Goal: Task Accomplishment & Management: Manage account settings

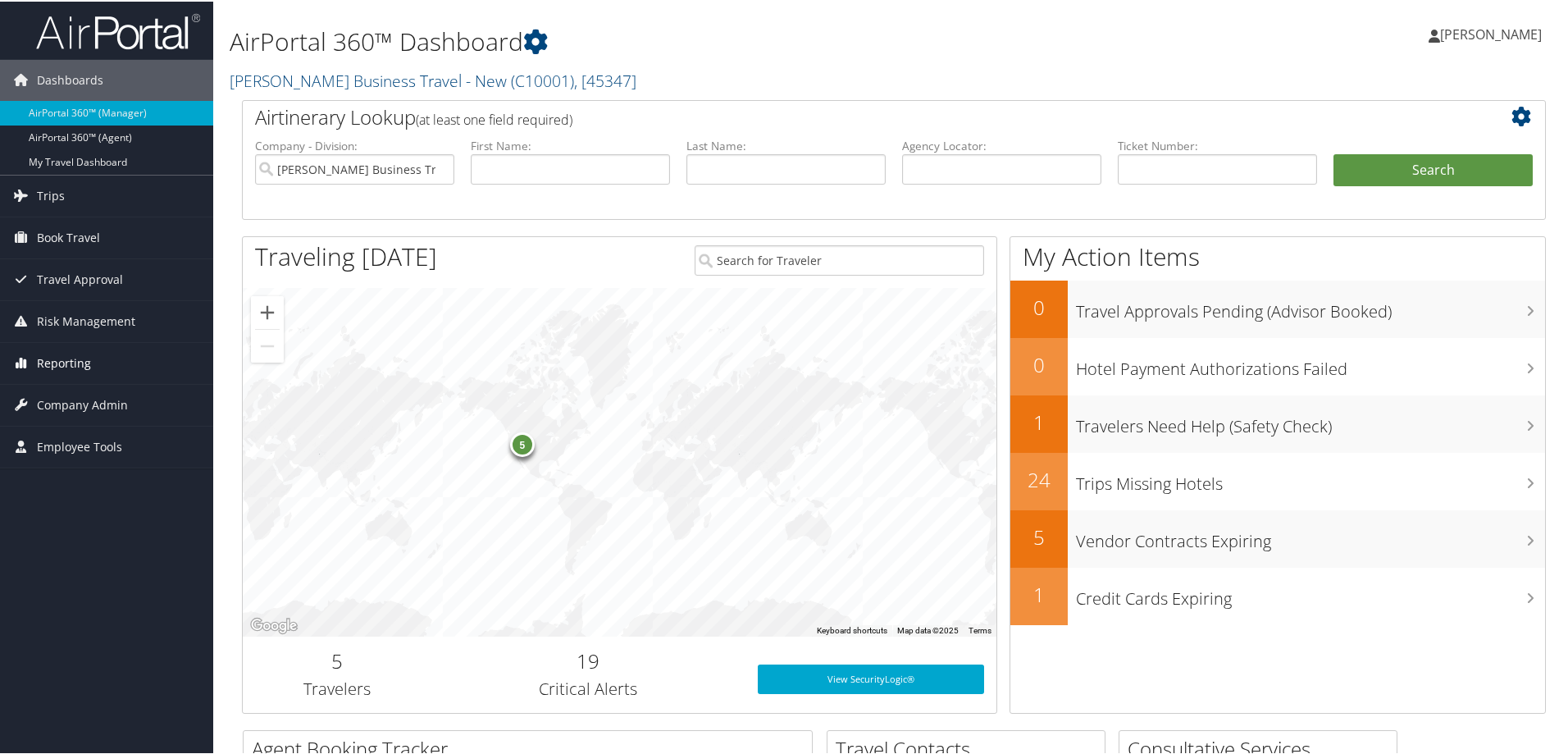
click at [56, 360] on span "Reporting" at bounding box center [63, 361] width 54 height 41
click at [59, 387] on link "Unused Tickets" at bounding box center [106, 394] width 213 height 24
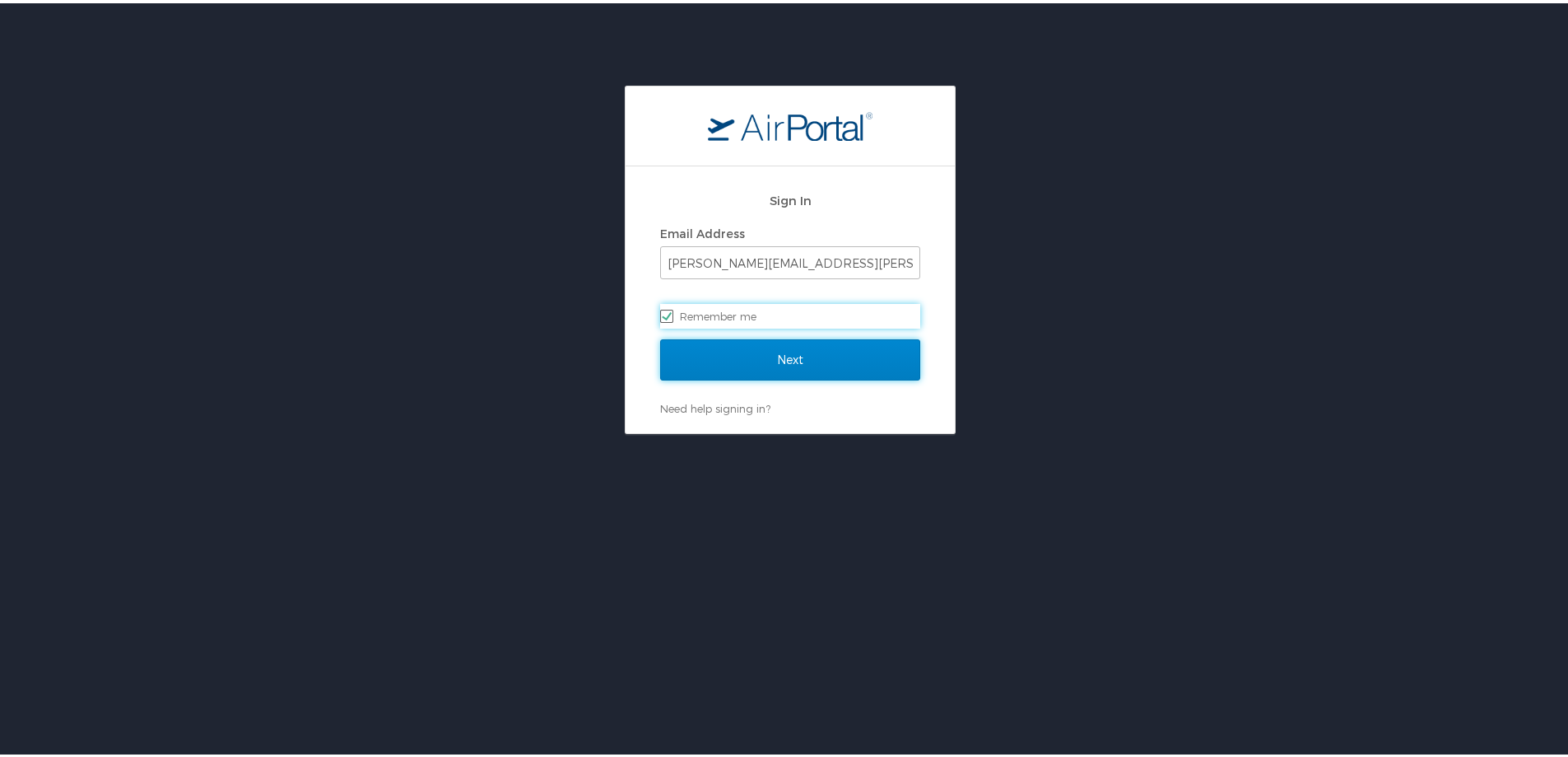
click at [740, 345] on input "Next" at bounding box center [790, 356] width 260 height 41
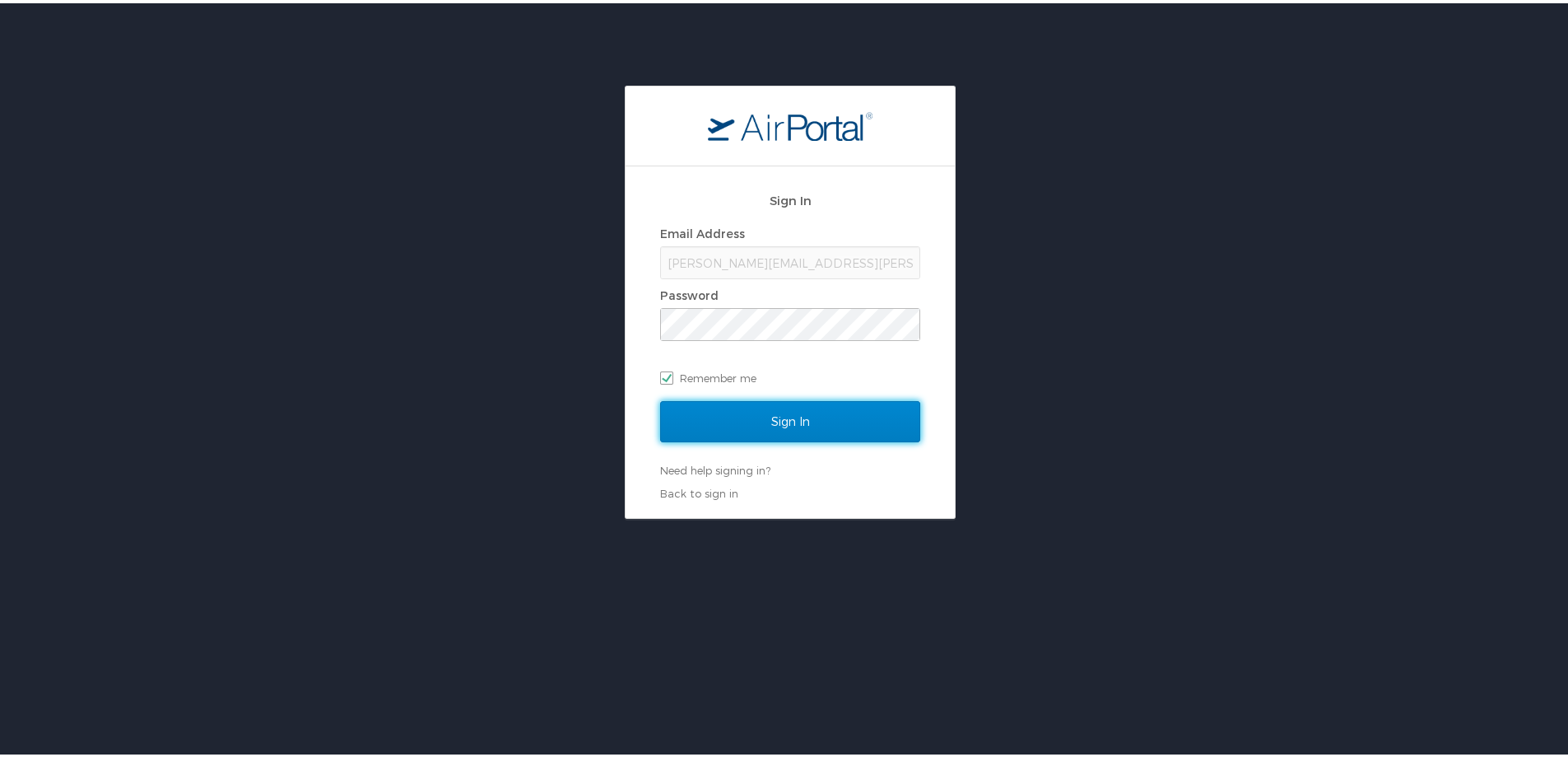
click at [732, 412] on input "Sign In" at bounding box center [790, 417] width 260 height 41
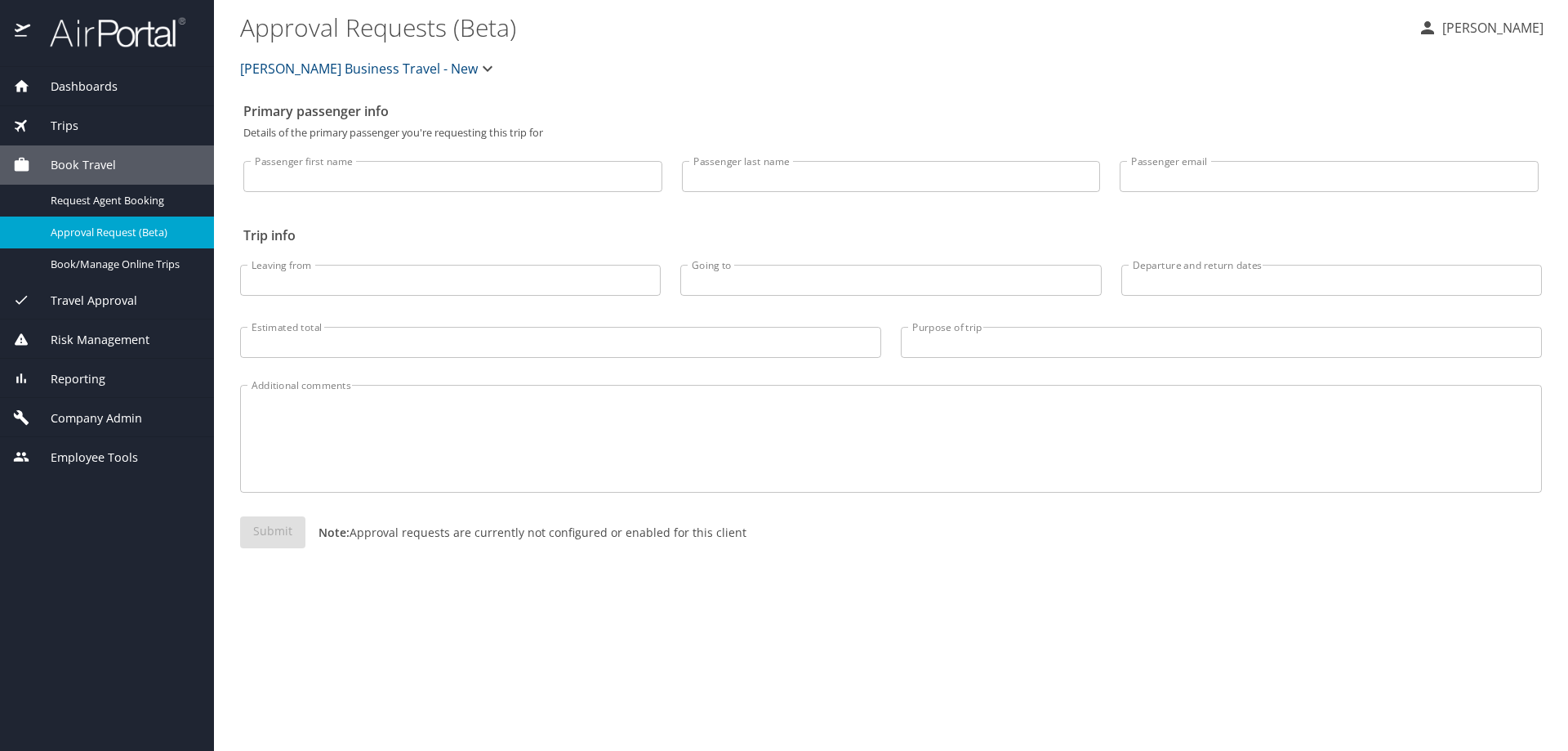
click at [75, 376] on span "Reporting" at bounding box center [68, 379] width 75 height 18
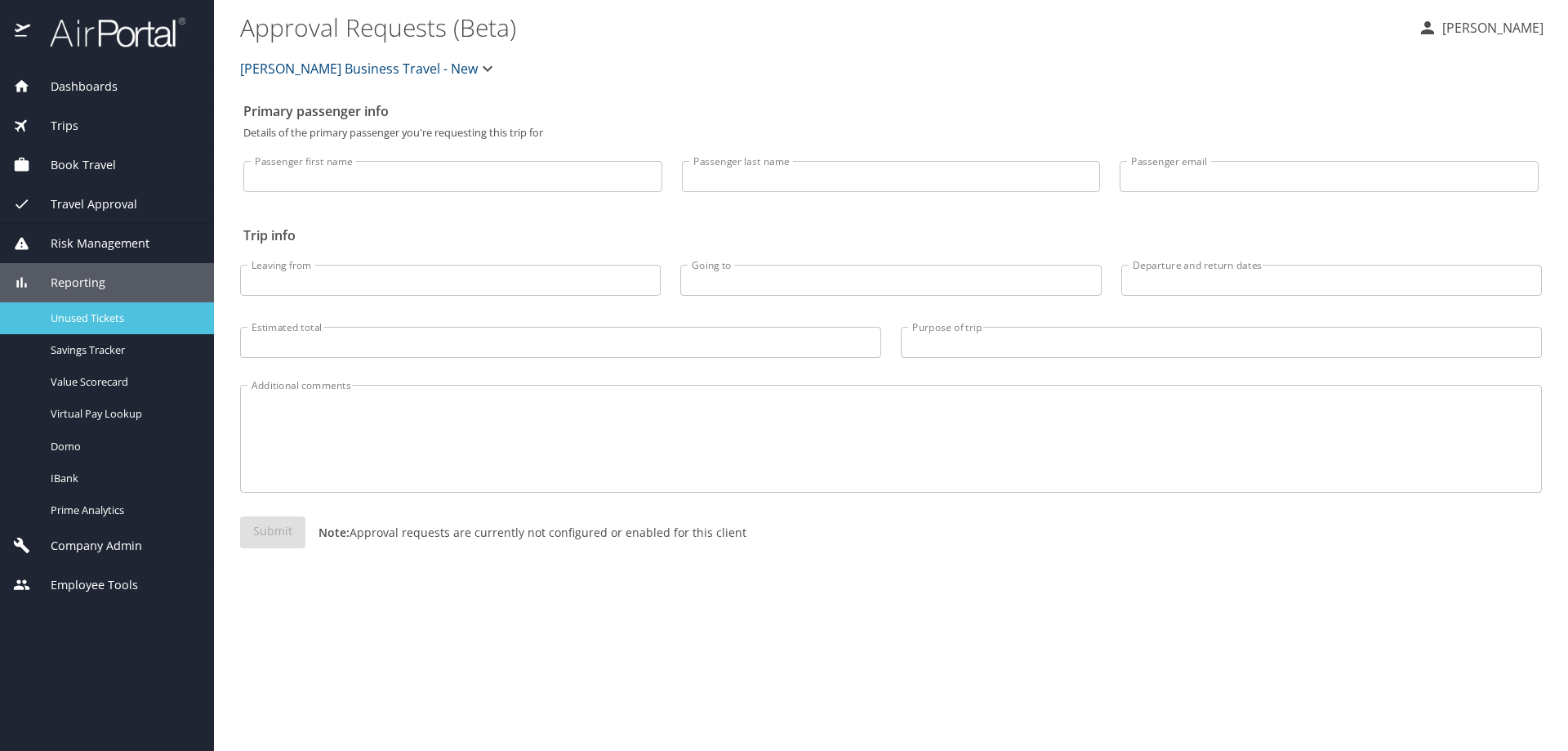
click at [101, 314] on span "Unused Tickets" at bounding box center [122, 318] width 144 height 16
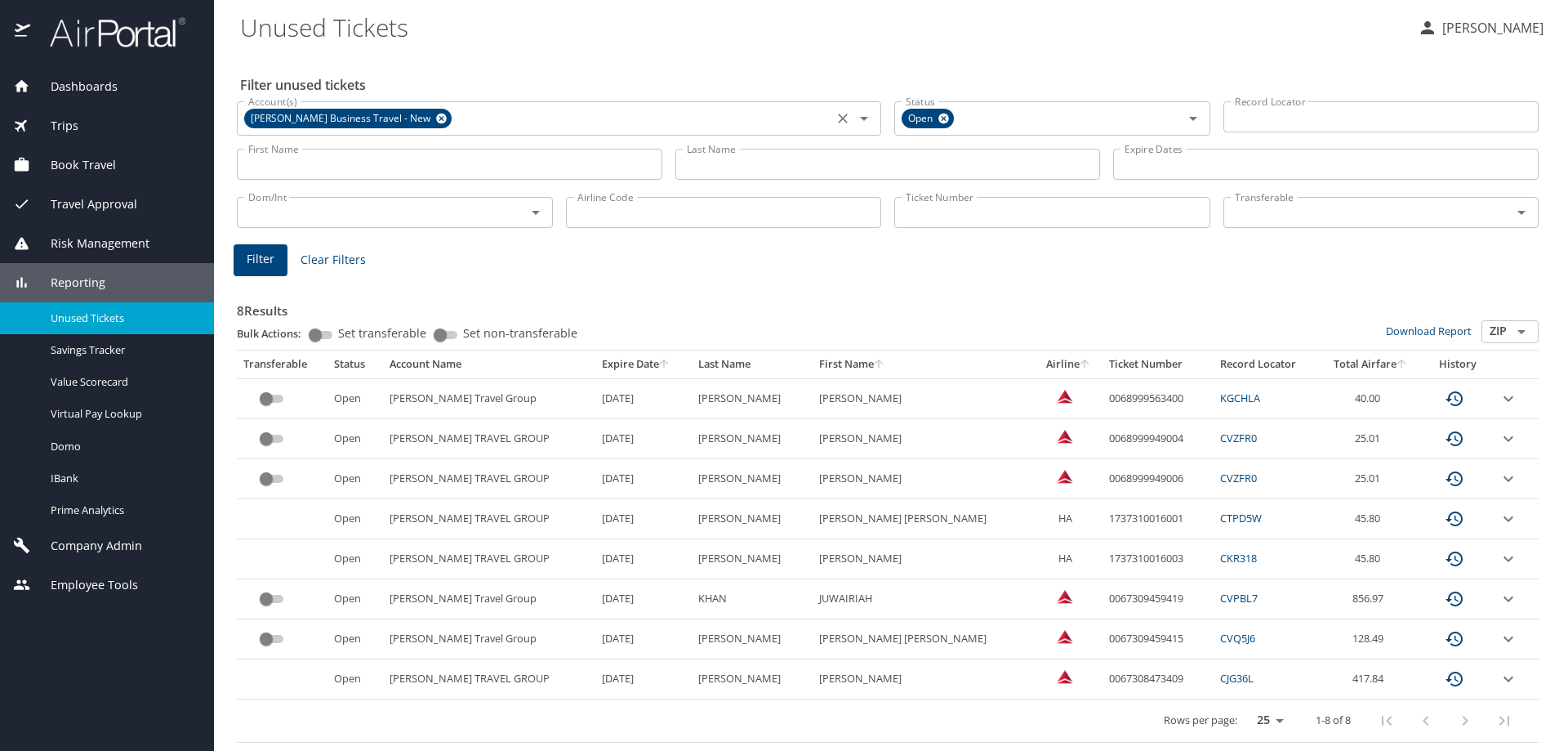
click at [437, 117] on icon at bounding box center [442, 119] width 10 height 10
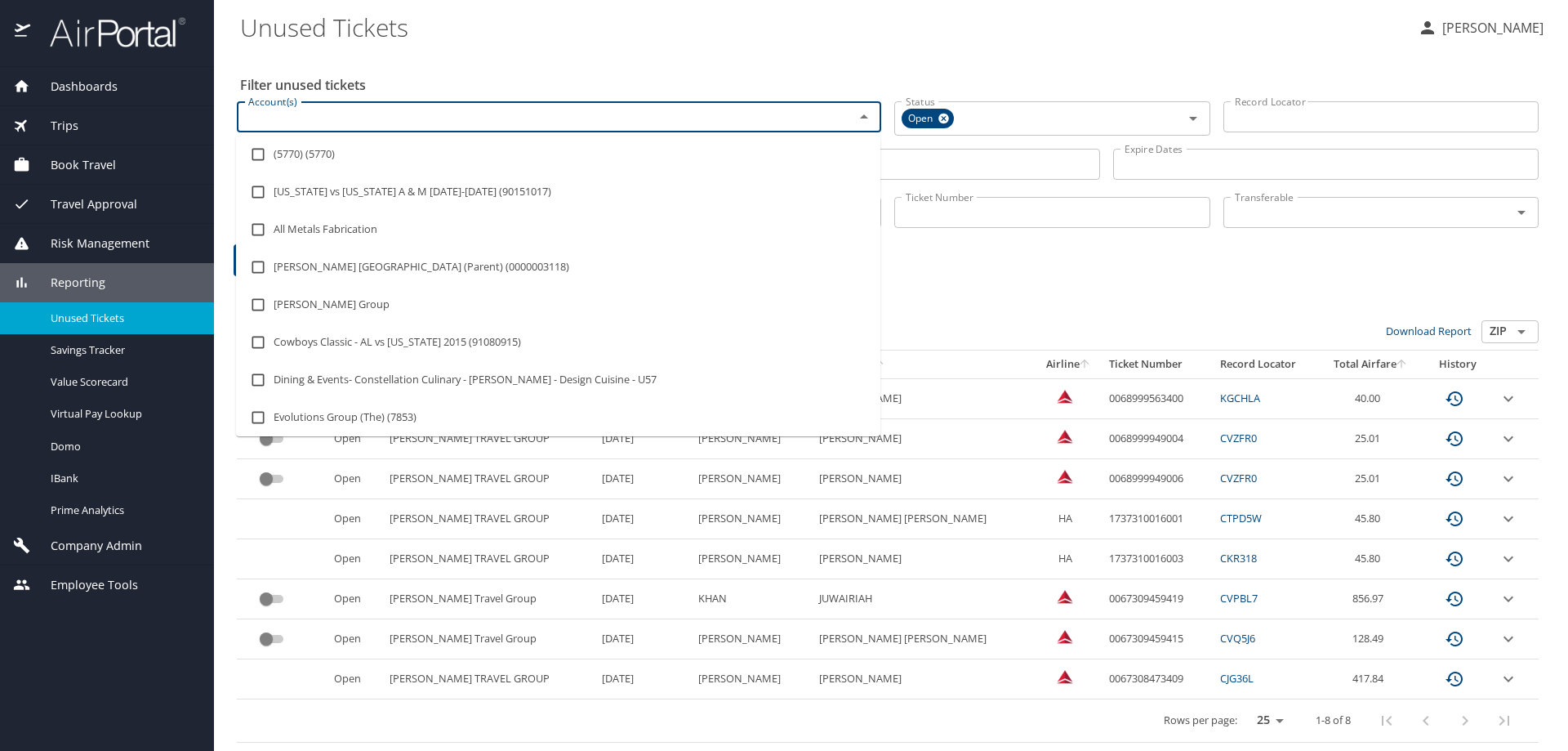
click at [437, 117] on input "Account(s)" at bounding box center [534, 117] width 586 height 22
type input "university of utah"
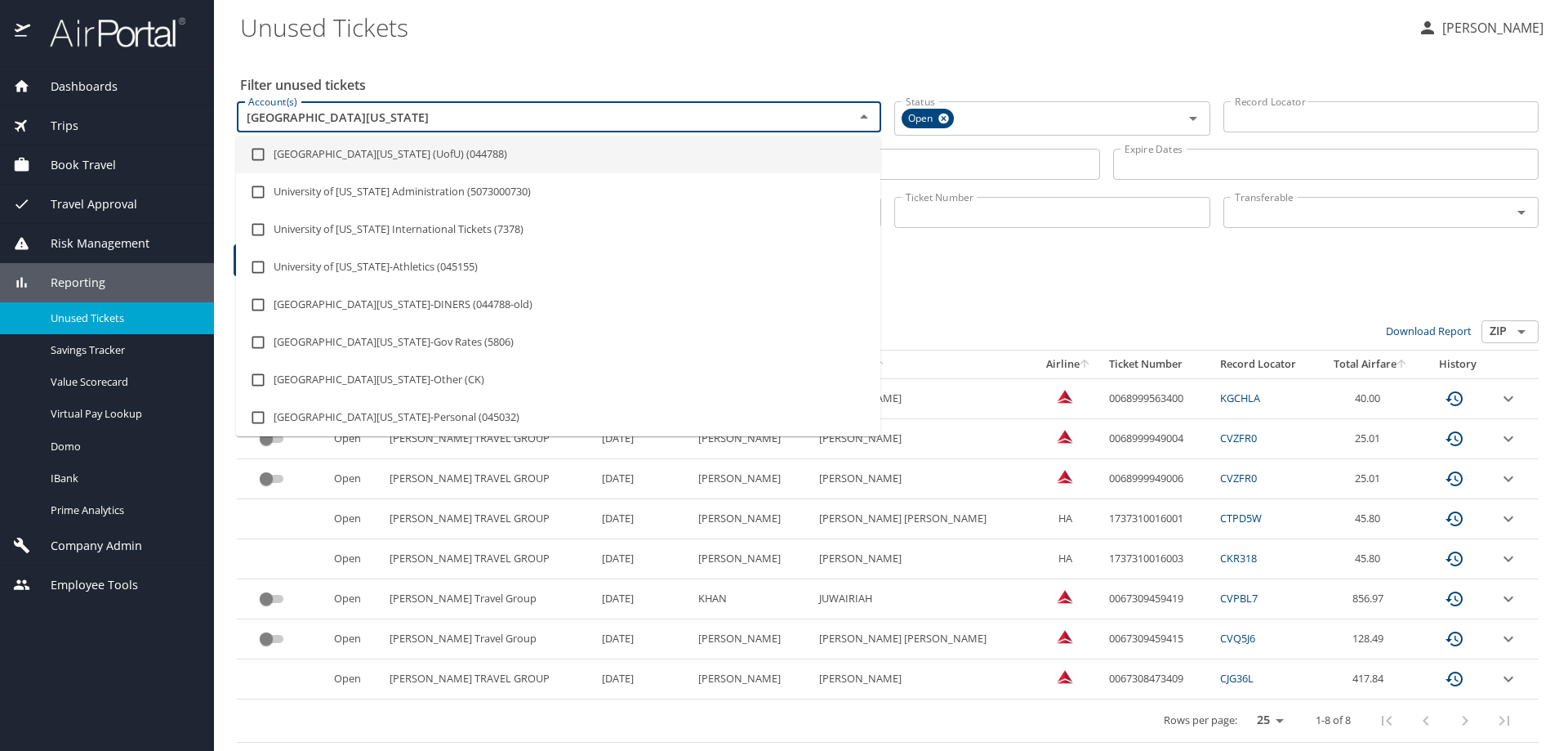
click at [265, 153] on input "checkbox" at bounding box center [258, 154] width 31 height 31
checkbox input "true"
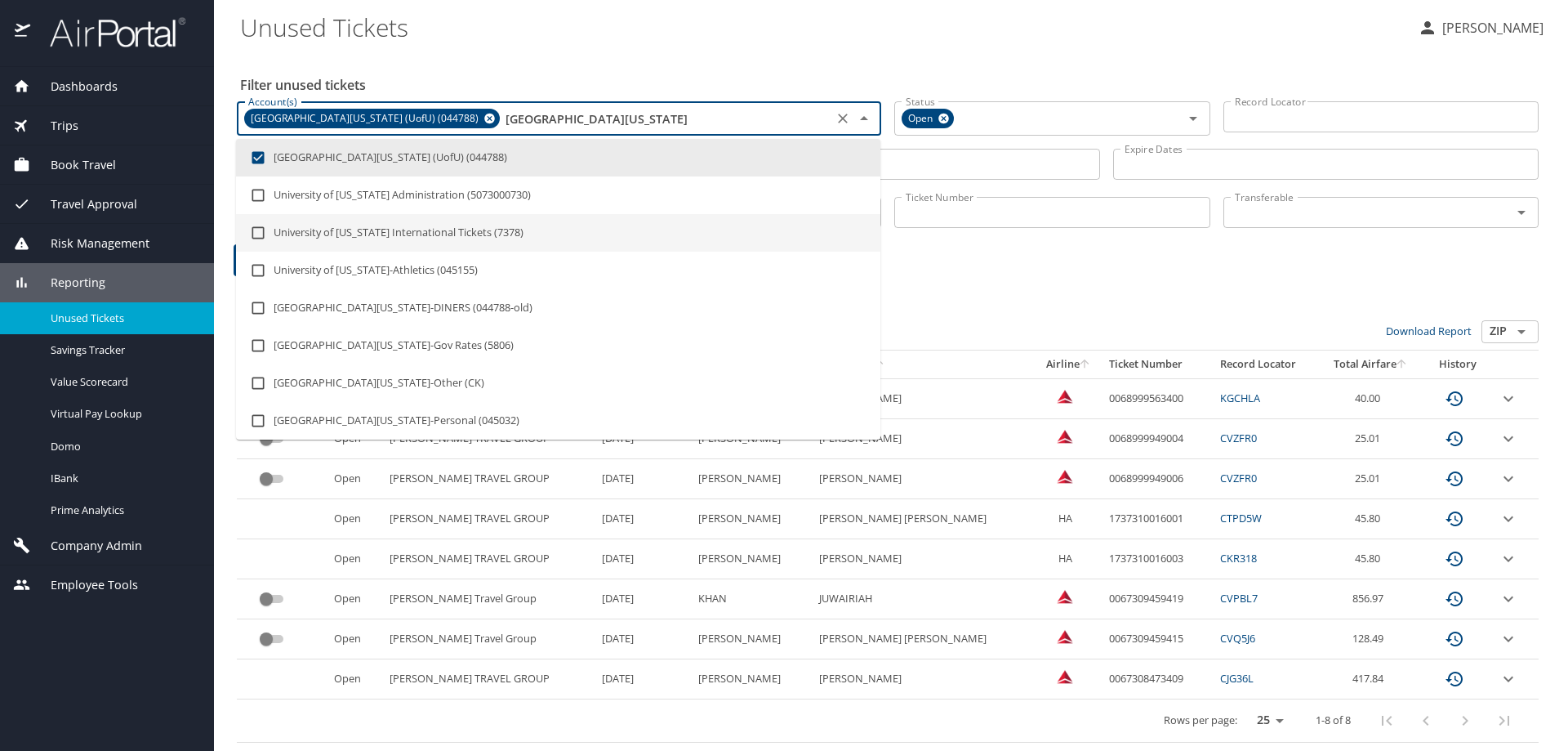
type input "university of utah"
click at [1220, 304] on h3 "8 Results" at bounding box center [887, 306] width 1301 height 29
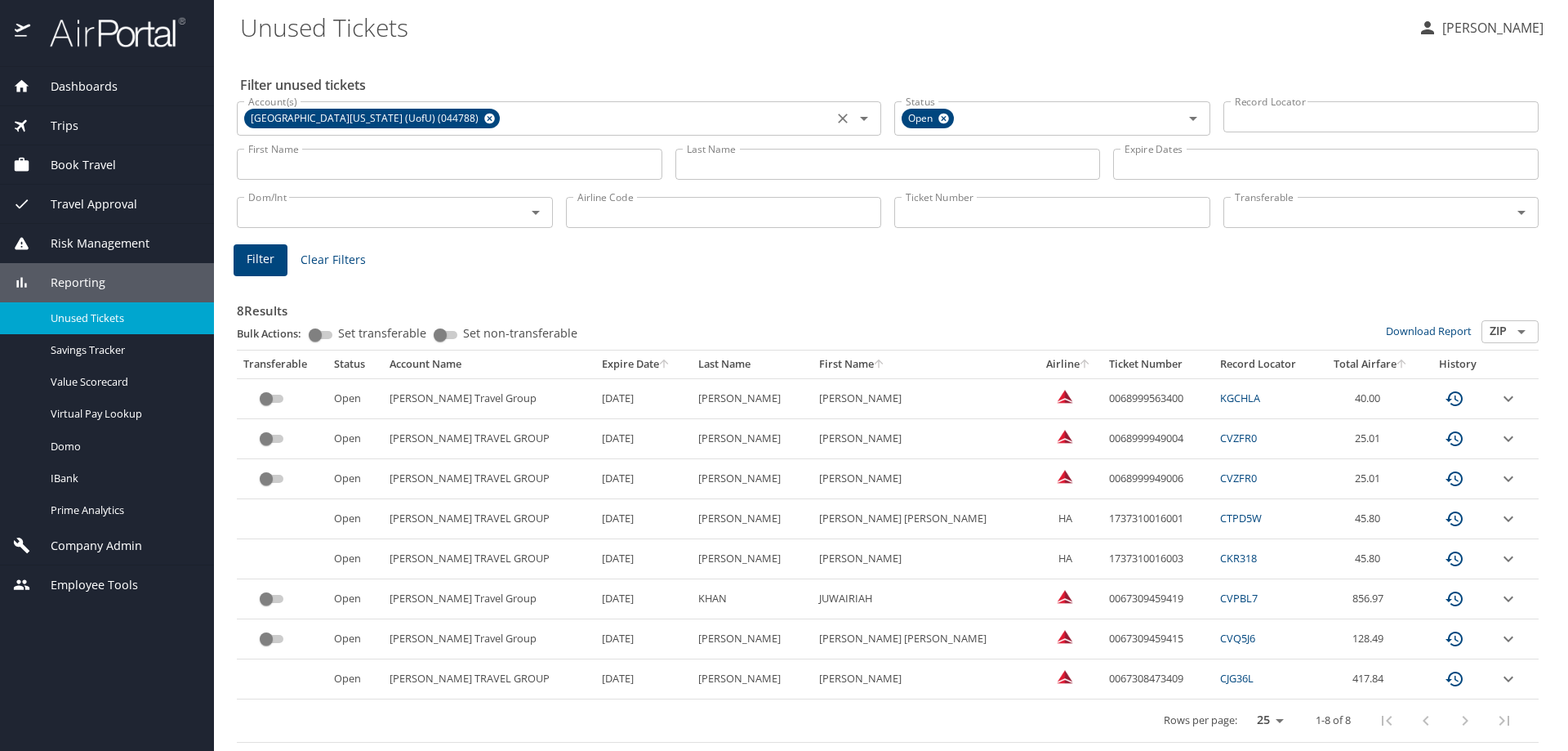
click at [1408, 209] on input "Transferable" at bounding box center [1357, 212] width 258 height 22
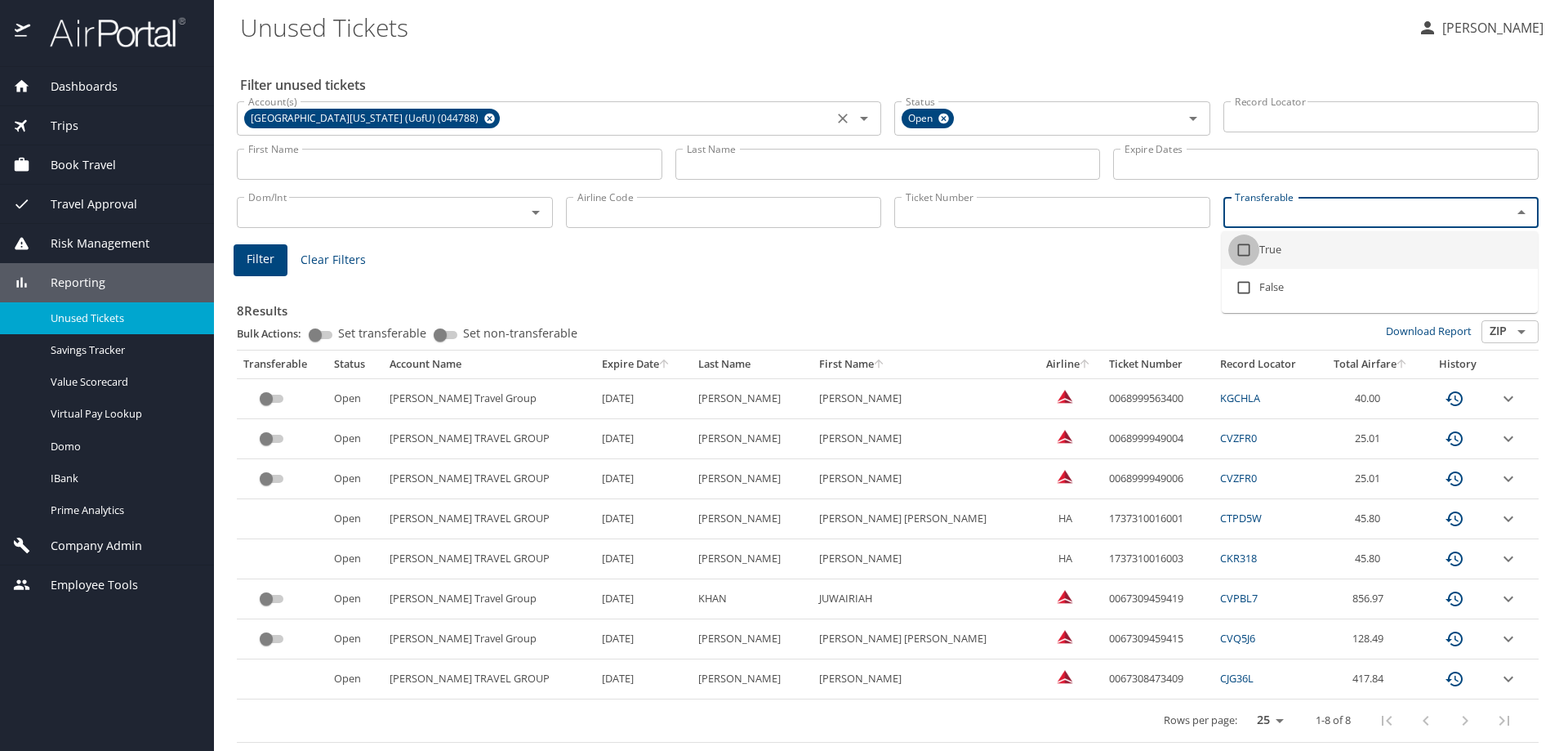
click at [1246, 249] on input "checkbox" at bounding box center [1243, 250] width 31 height 31
checkbox input "true"
click at [254, 263] on span "Filter" at bounding box center [261, 262] width 28 height 21
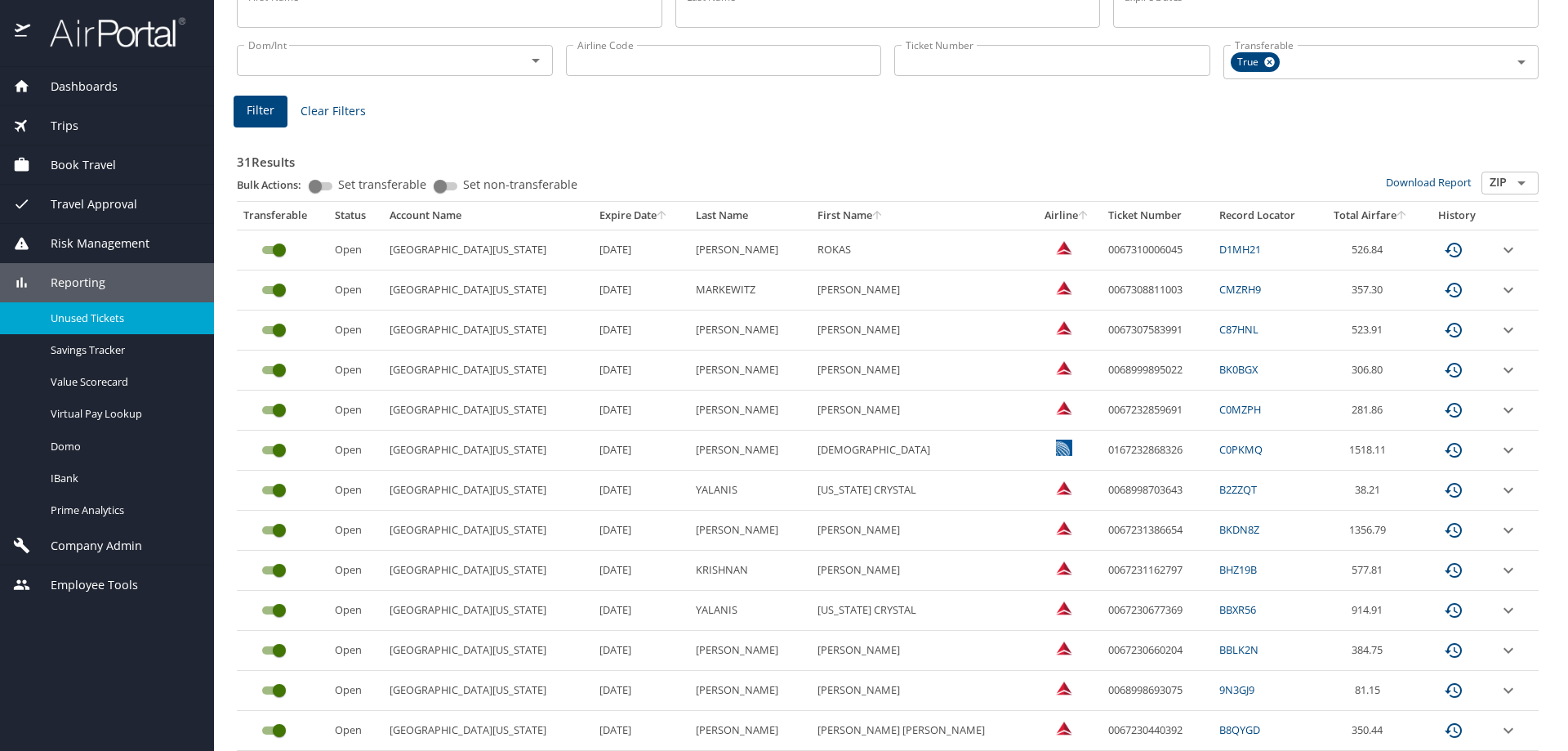
scroll to position [81, 0]
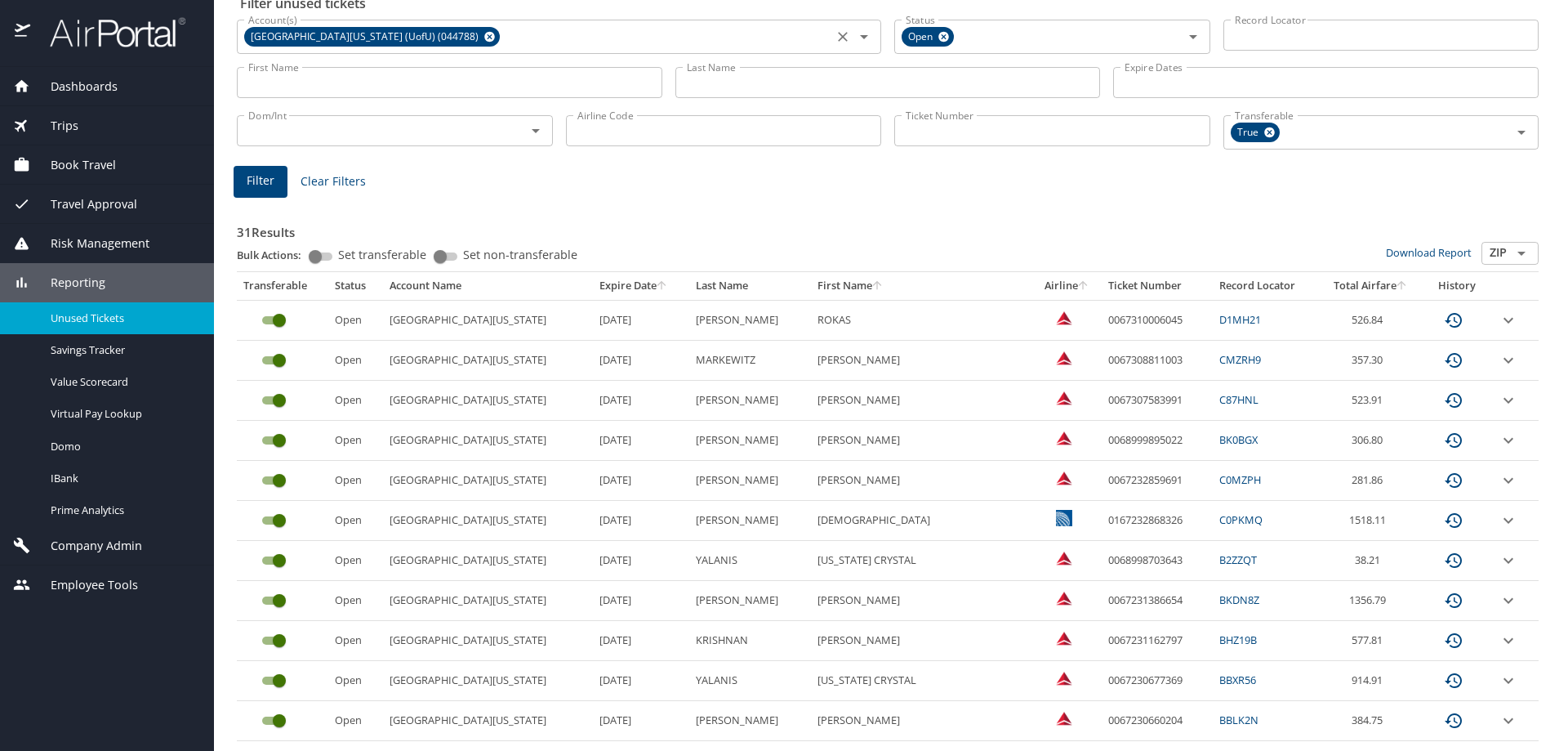
click at [655, 290] on icon "sort" at bounding box center [661, 285] width 13 height 13
drag, startPoint x: 1061, startPoint y: 481, endPoint x: 1138, endPoint y: 477, distance: 77.1
click at [1138, 477] on td "0068998461671" at bounding box center [1157, 481] width 111 height 40
copy td "0068998461671"
click at [262, 481] on input "custom pagination table" at bounding box center [280, 480] width 59 height 20
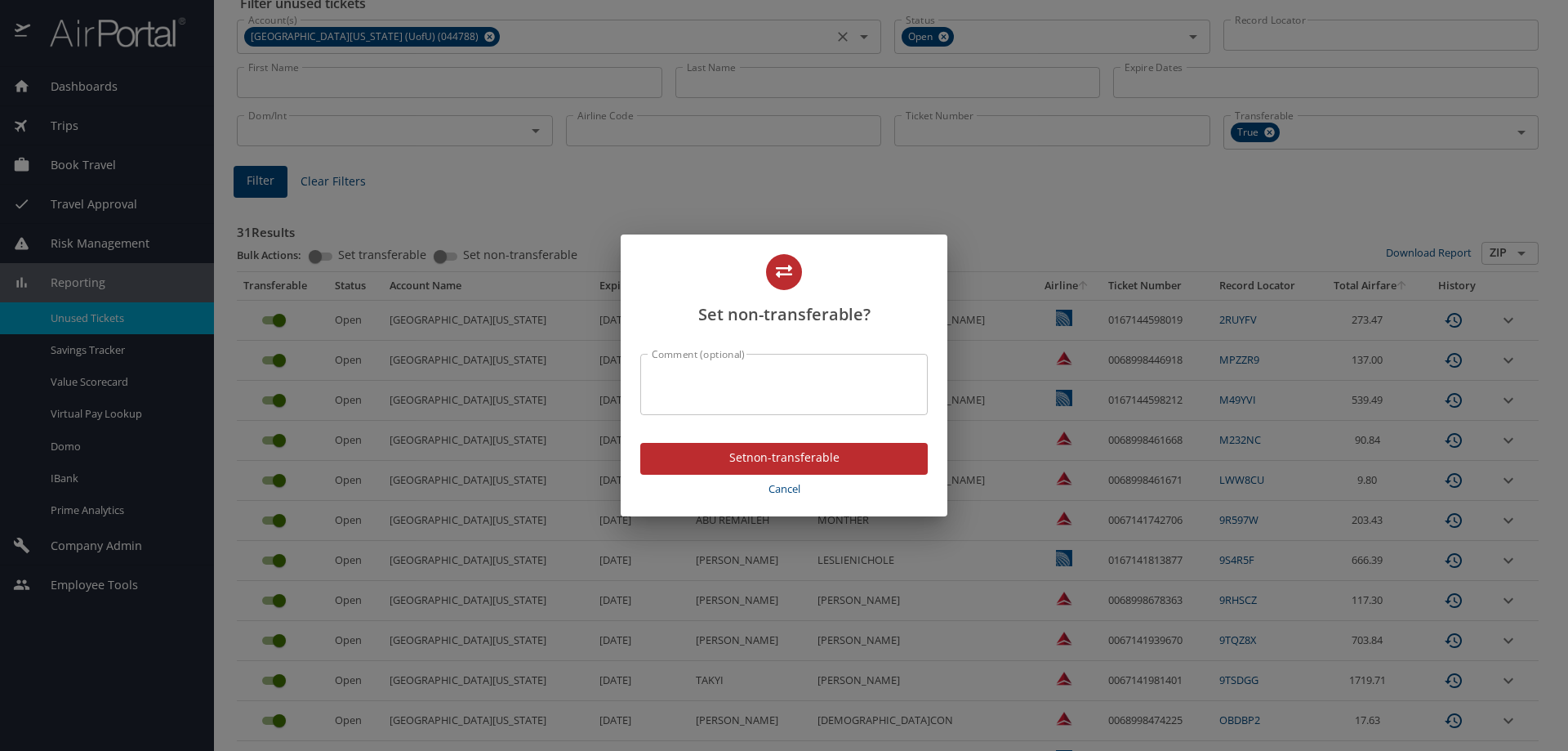
click at [771, 369] on textarea "Comment (optional)" at bounding box center [784, 385] width 265 height 31
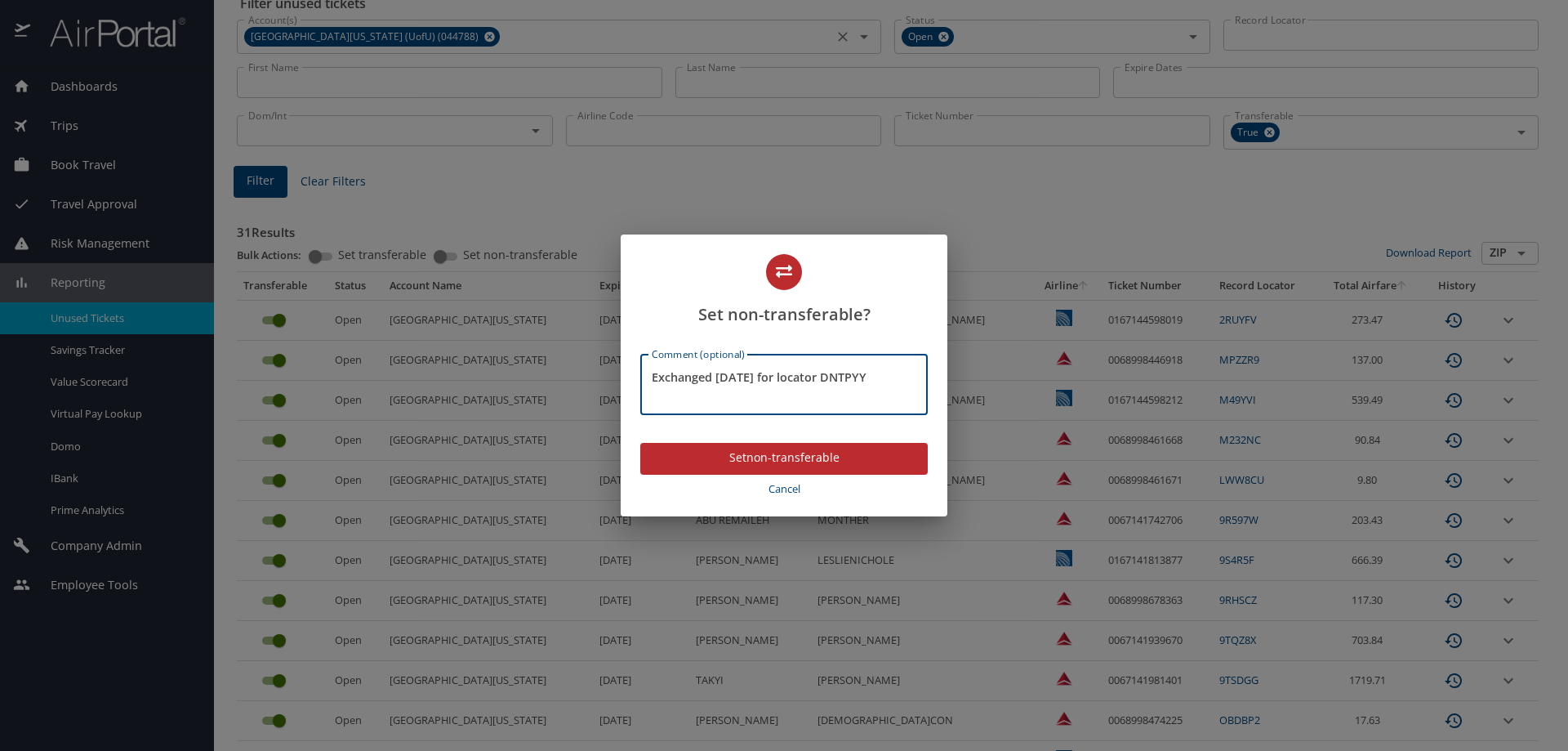
type textarea "Exchanged [DATE] for locator DNTPYY"
click at [843, 450] on span "Set non-transferable" at bounding box center [784, 458] width 261 height 21
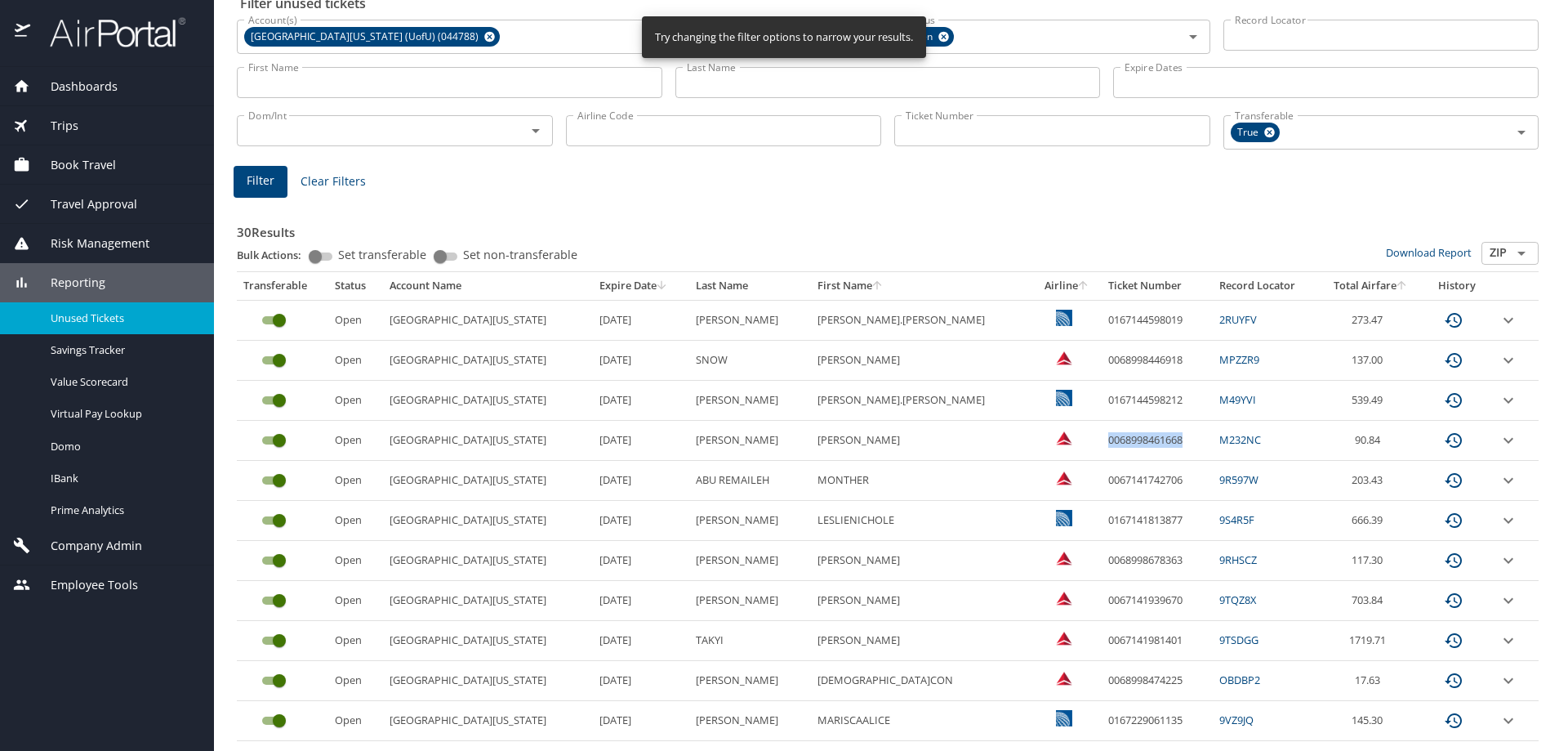
drag, startPoint x: 1061, startPoint y: 437, endPoint x: 1139, endPoint y: 437, distance: 78.0
click at [1139, 437] on td "0068998461668" at bounding box center [1157, 441] width 111 height 40
copy td "0068998461668"
click at [74, 126] on span "Trips" at bounding box center [55, 126] width 48 height 18
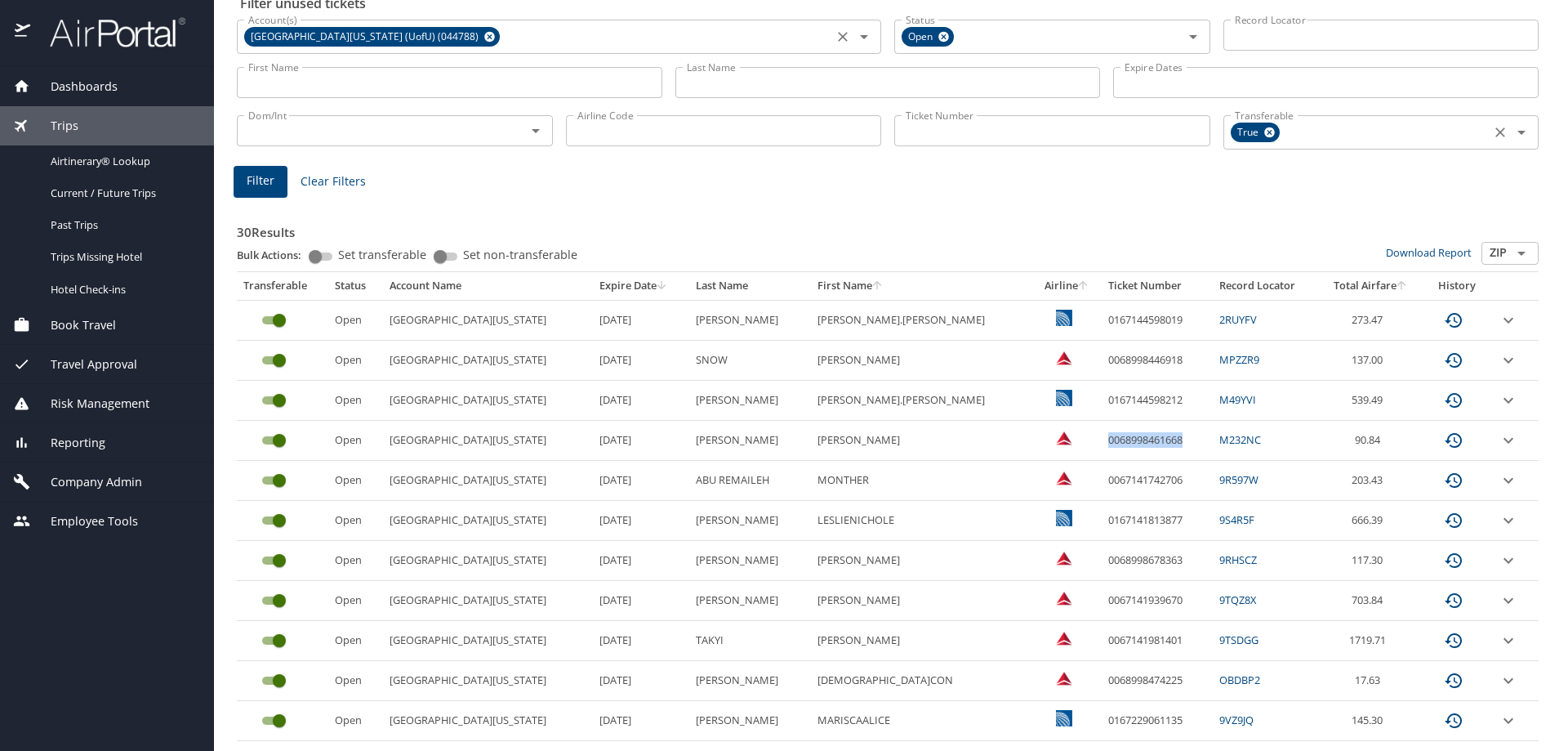
click at [1263, 134] on icon at bounding box center [1269, 132] width 12 height 18
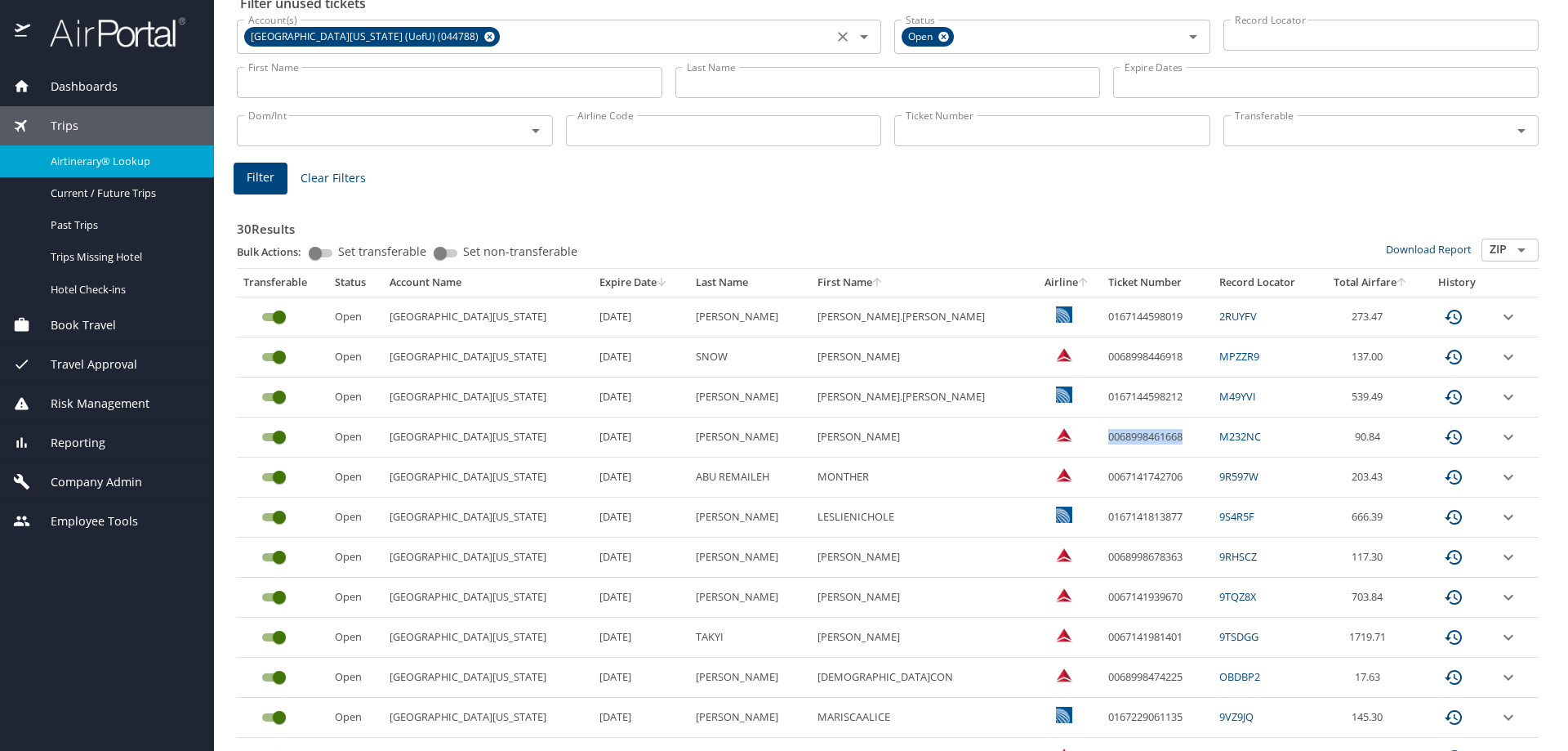
click at [67, 159] on span "Airtinerary® Lookup" at bounding box center [122, 161] width 144 height 16
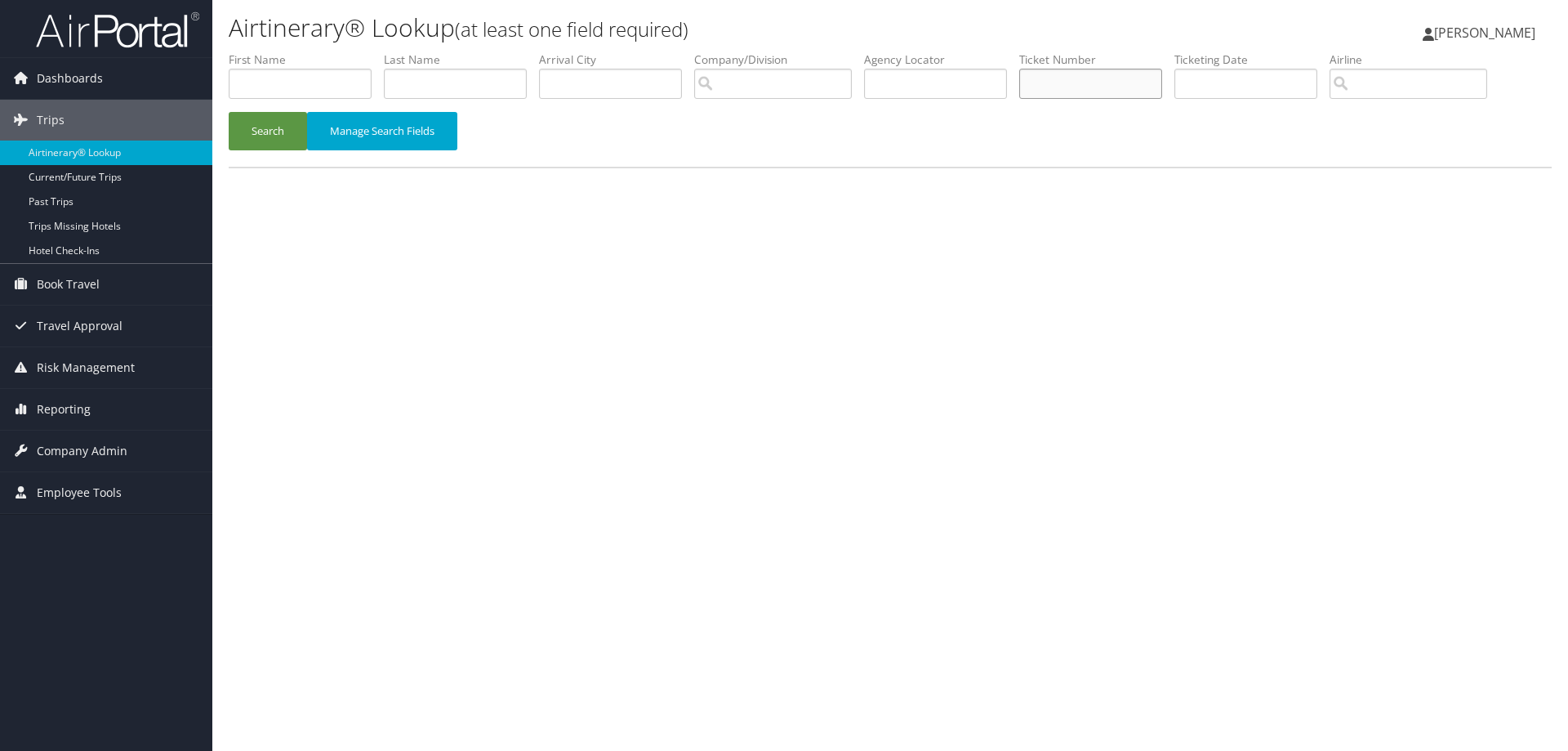
click at [1126, 85] on input "text" at bounding box center [1090, 83] width 143 height 30
paste input "0068998461668"
type input "0068998461668"
click at [252, 139] on button "Search" at bounding box center [268, 131] width 79 height 38
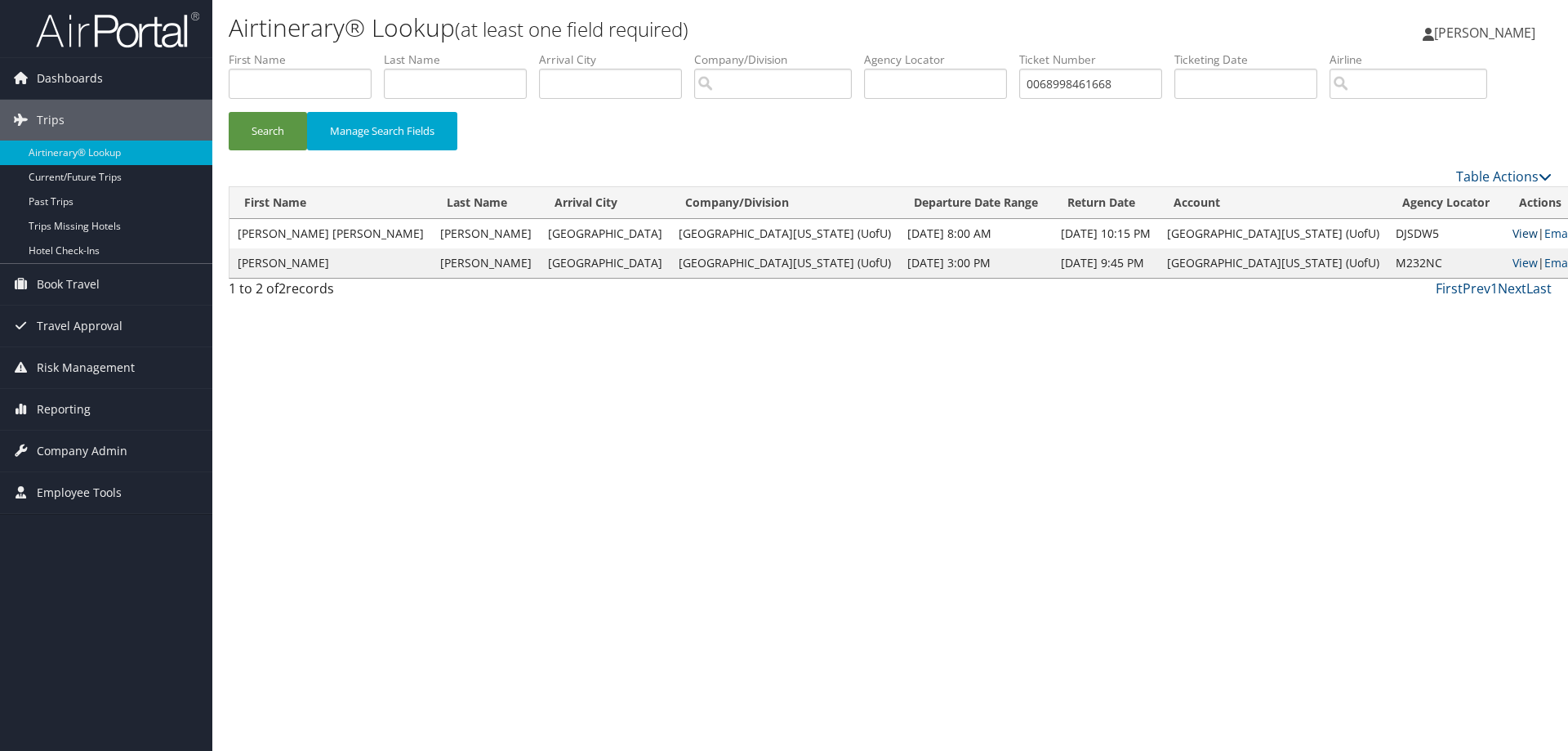
click at [1513, 233] on link "View" at bounding box center [1525, 233] width 25 height 16
click at [61, 414] on span "Reporting" at bounding box center [63, 409] width 54 height 41
click at [89, 439] on link "Unused Tickets" at bounding box center [106, 442] width 212 height 24
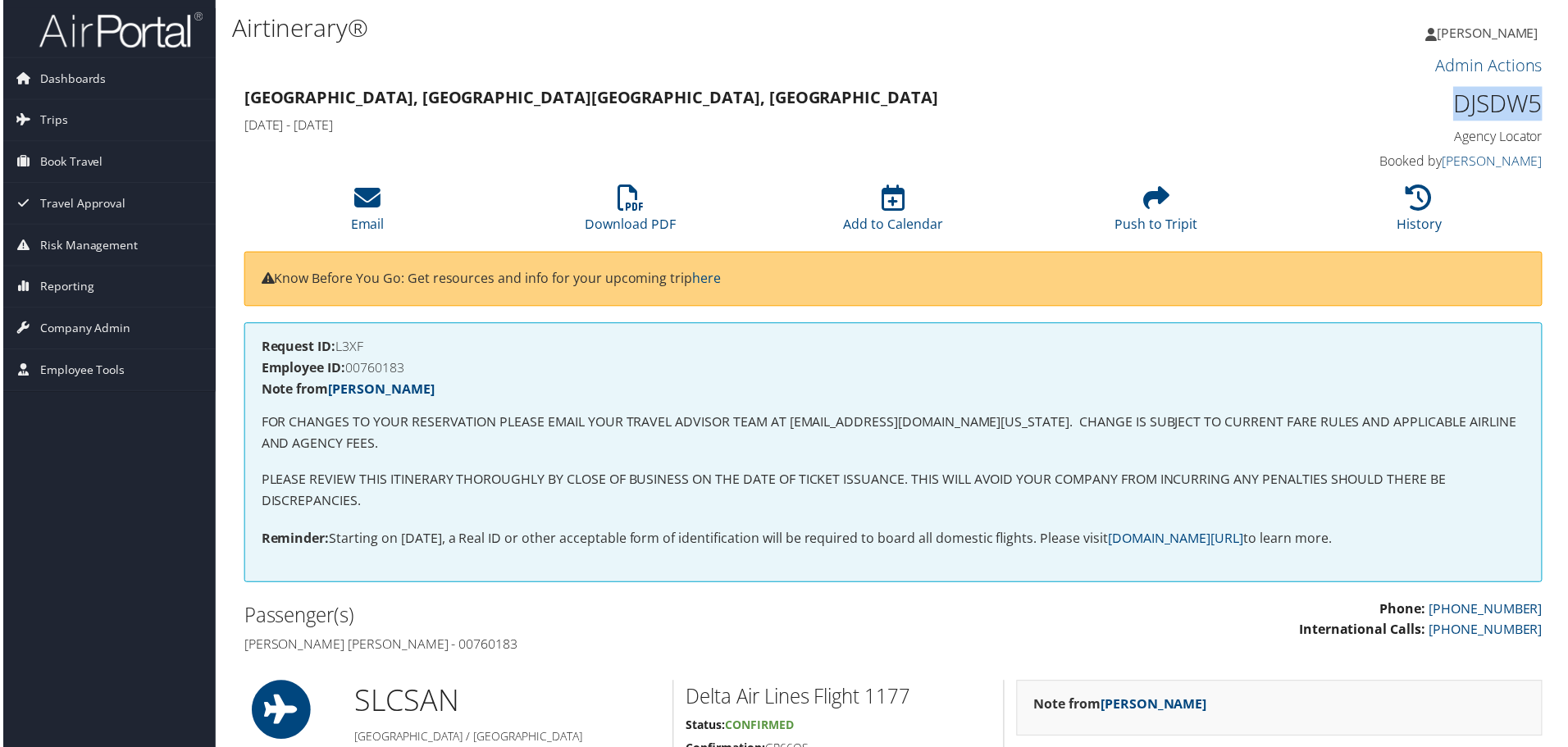
drag, startPoint x: 1449, startPoint y: 105, endPoint x: 1536, endPoint y: 98, distance: 87.3
click at [1536, 98] on h1 "DJSDW5" at bounding box center [1392, 104] width 308 height 35
copy h1 "DJSDW5"
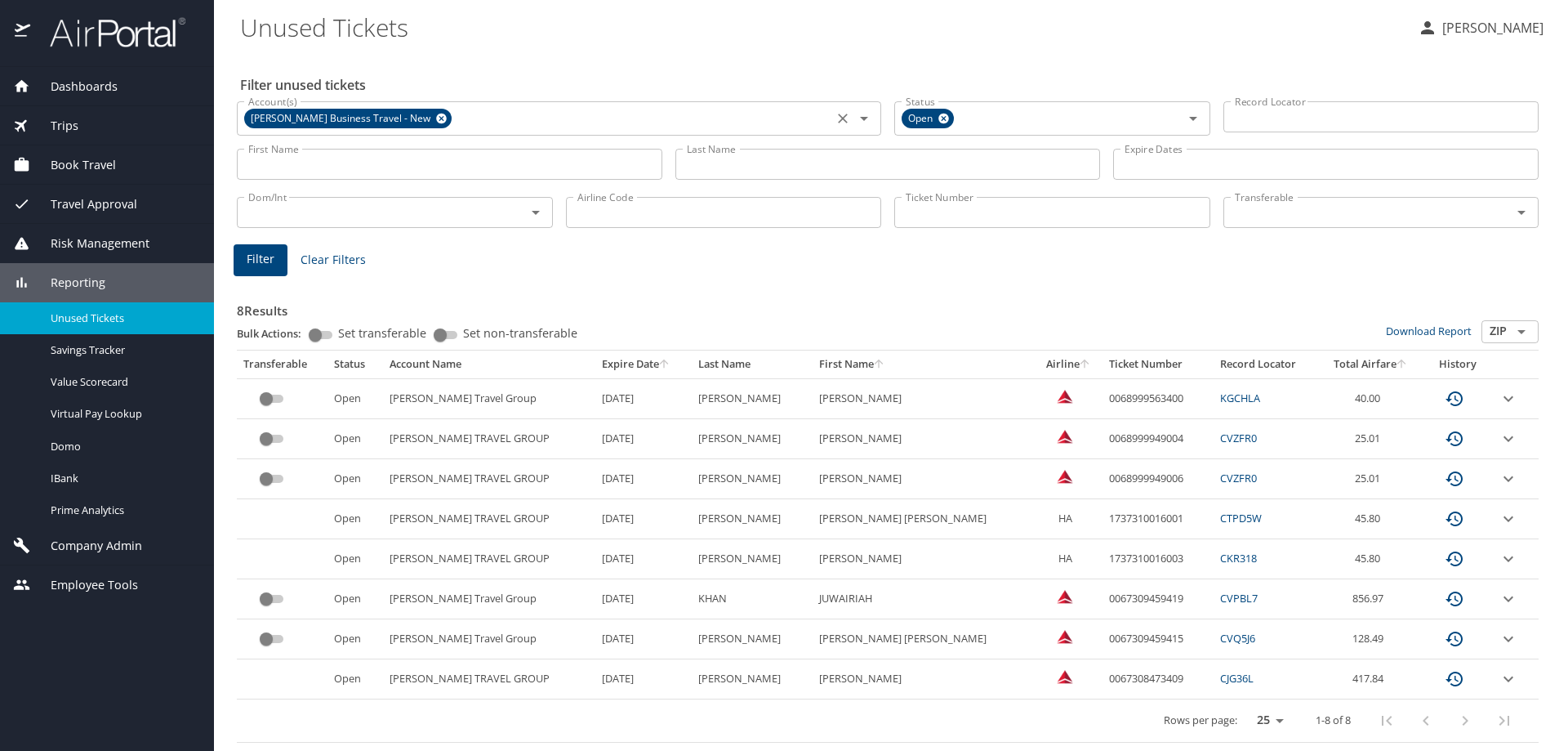
click at [440, 119] on icon at bounding box center [442, 118] width 12 height 18
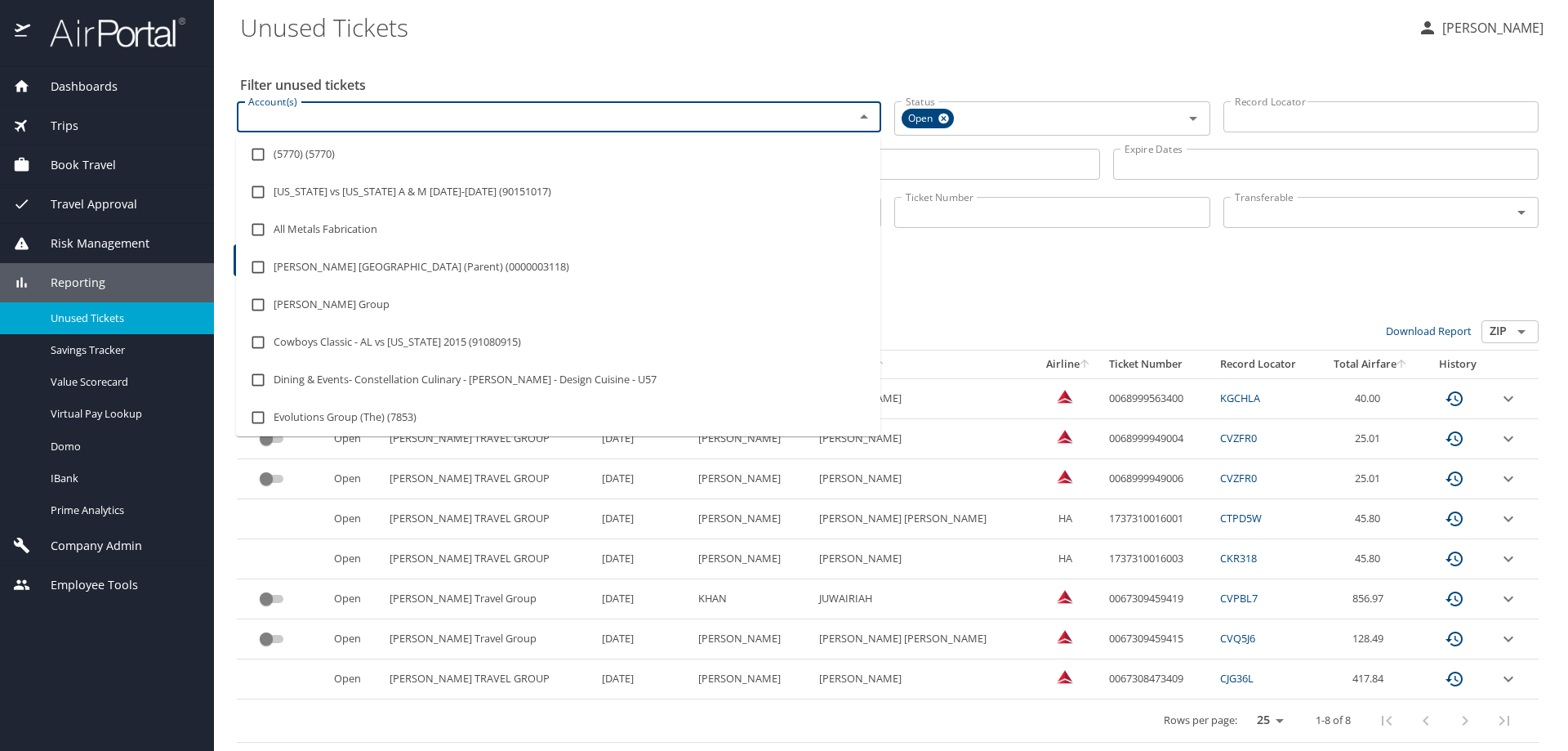
click at [440, 119] on input "Account(s)" at bounding box center [534, 117] width 586 height 22
type input "[GEOGRAPHIC_DATA][US_STATE]"
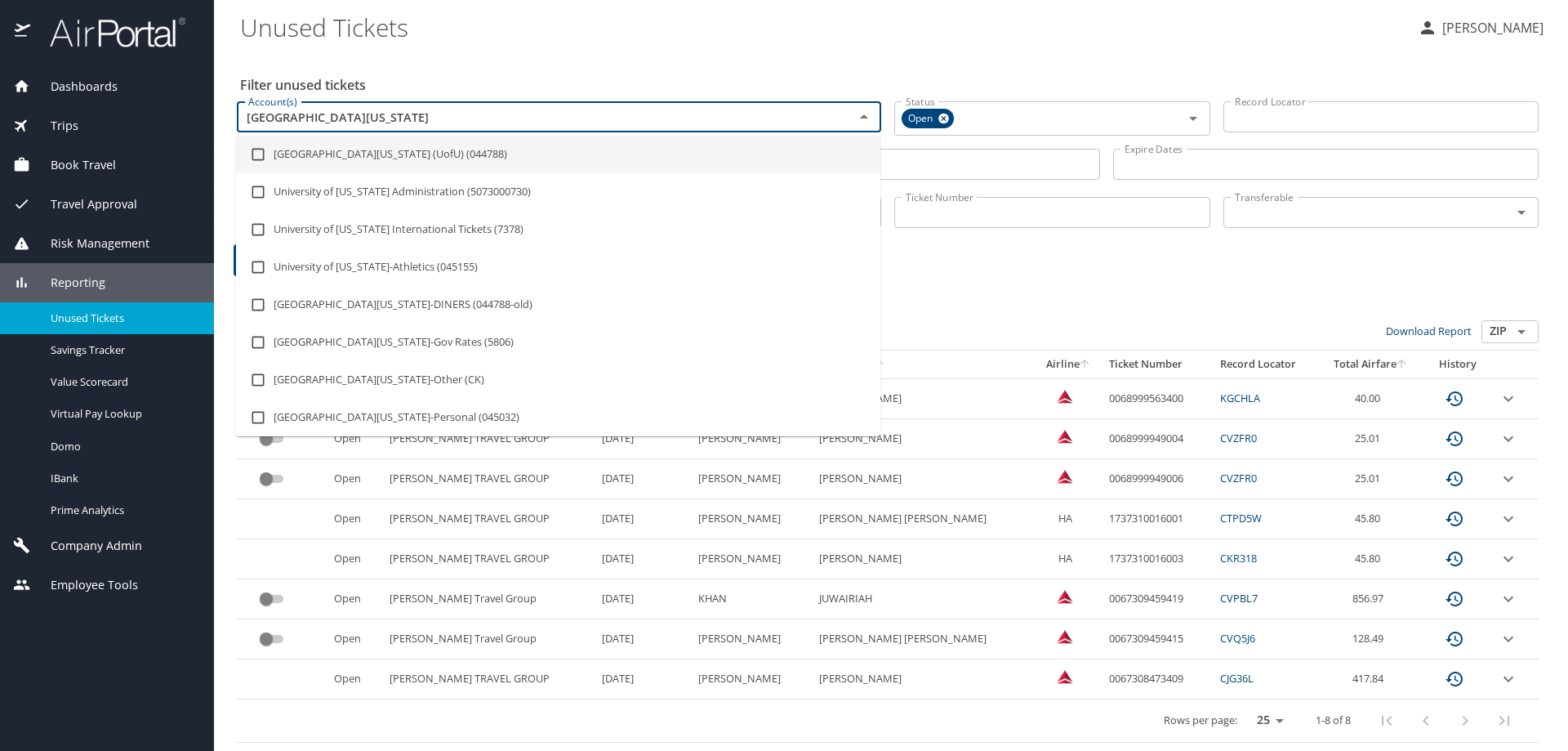
click at [259, 155] on input "checkbox" at bounding box center [258, 154] width 31 height 31
checkbox input "true"
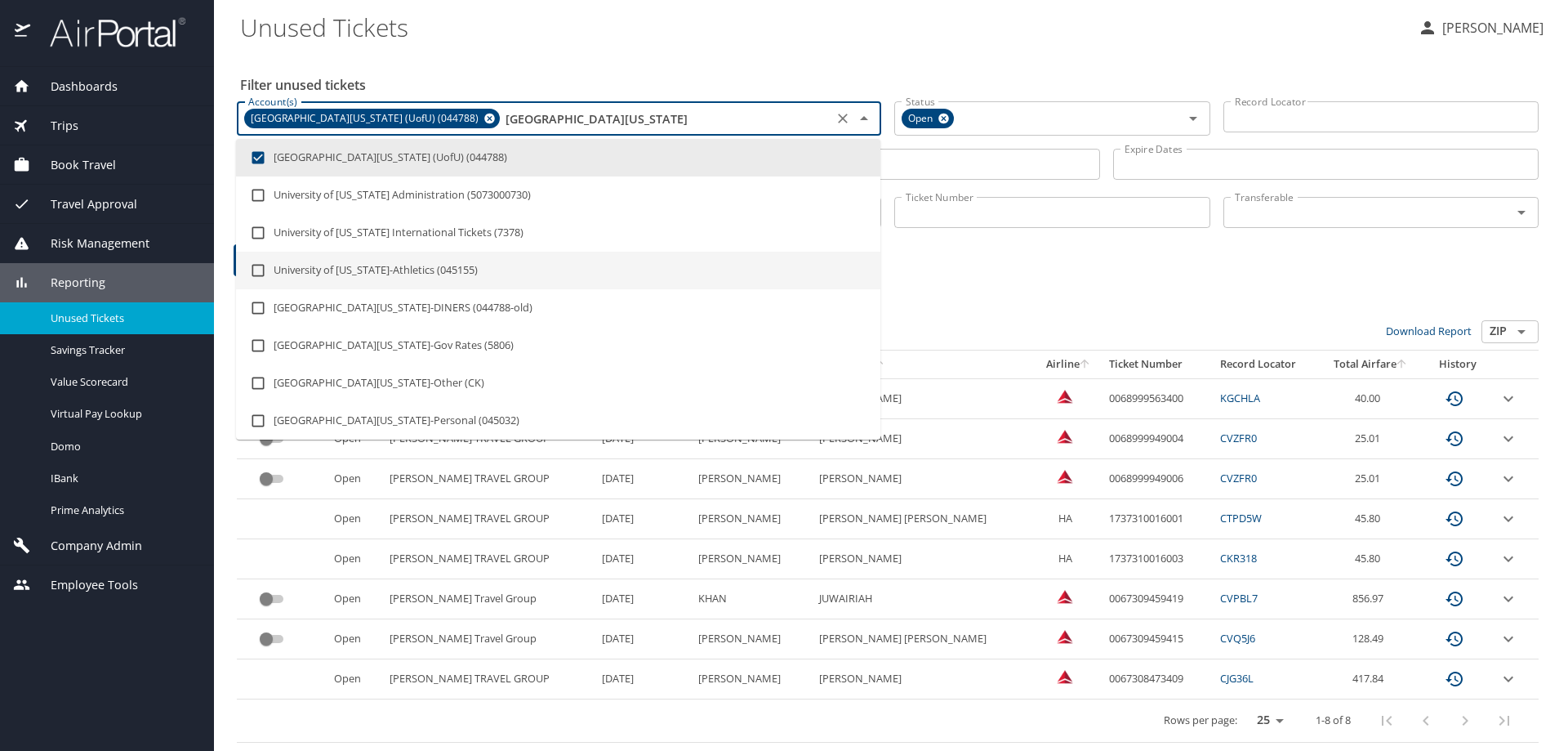
type input "[GEOGRAPHIC_DATA][US_STATE]"
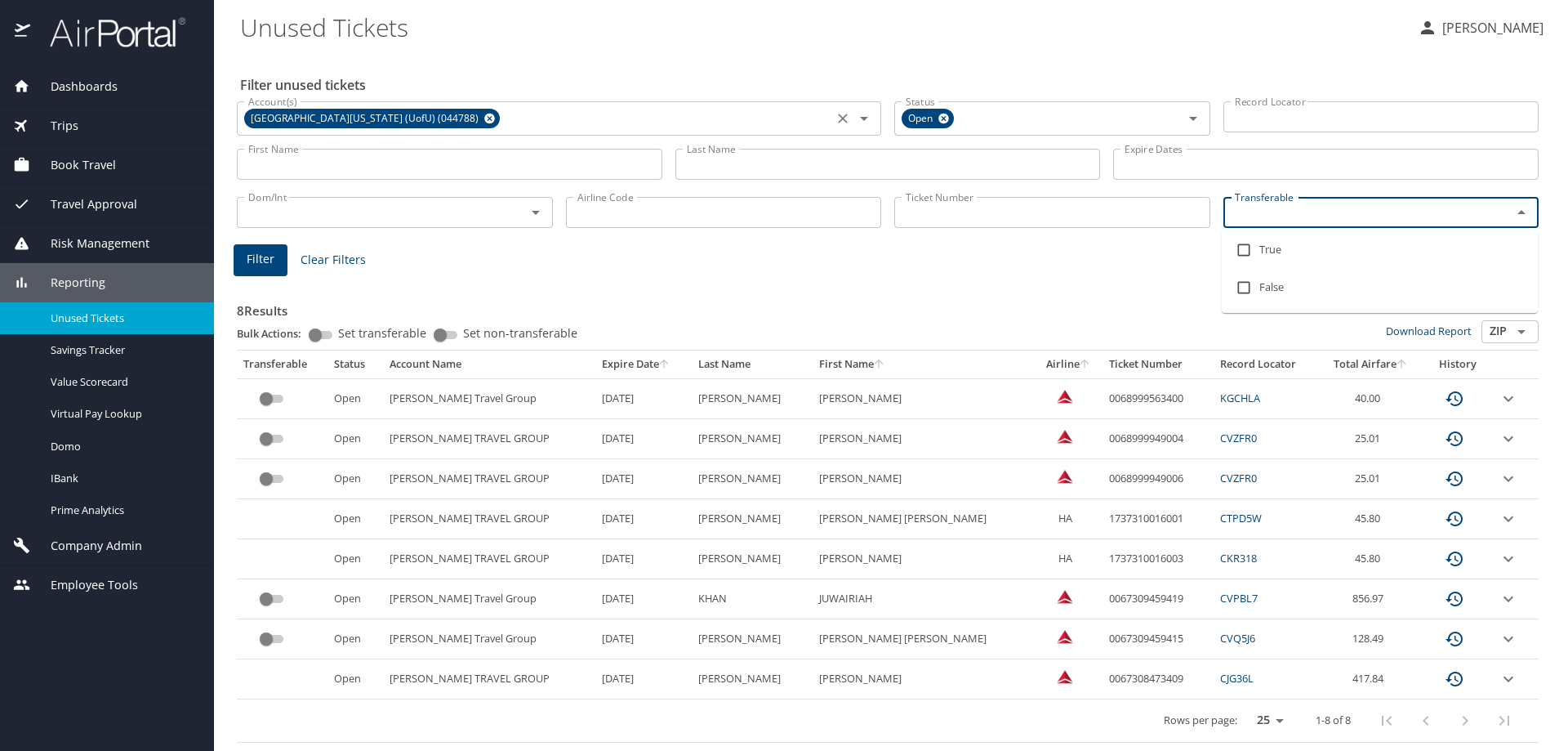
click at [1326, 218] on input "Transferable" at bounding box center [1357, 212] width 258 height 22
click at [1242, 249] on input "checkbox" at bounding box center [1243, 250] width 31 height 31
checkbox input "true"
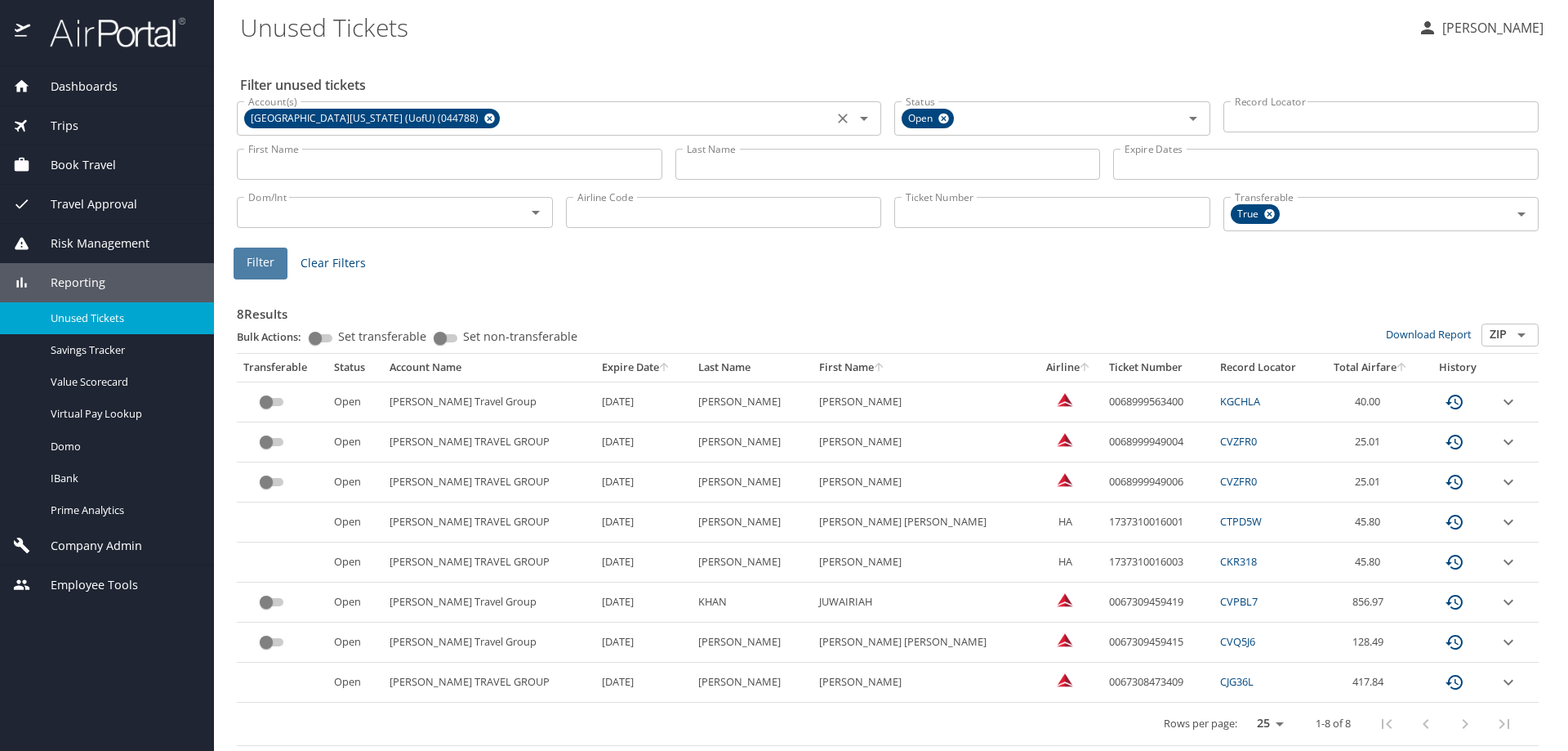
click at [267, 270] on span "Filter" at bounding box center [261, 262] width 28 height 21
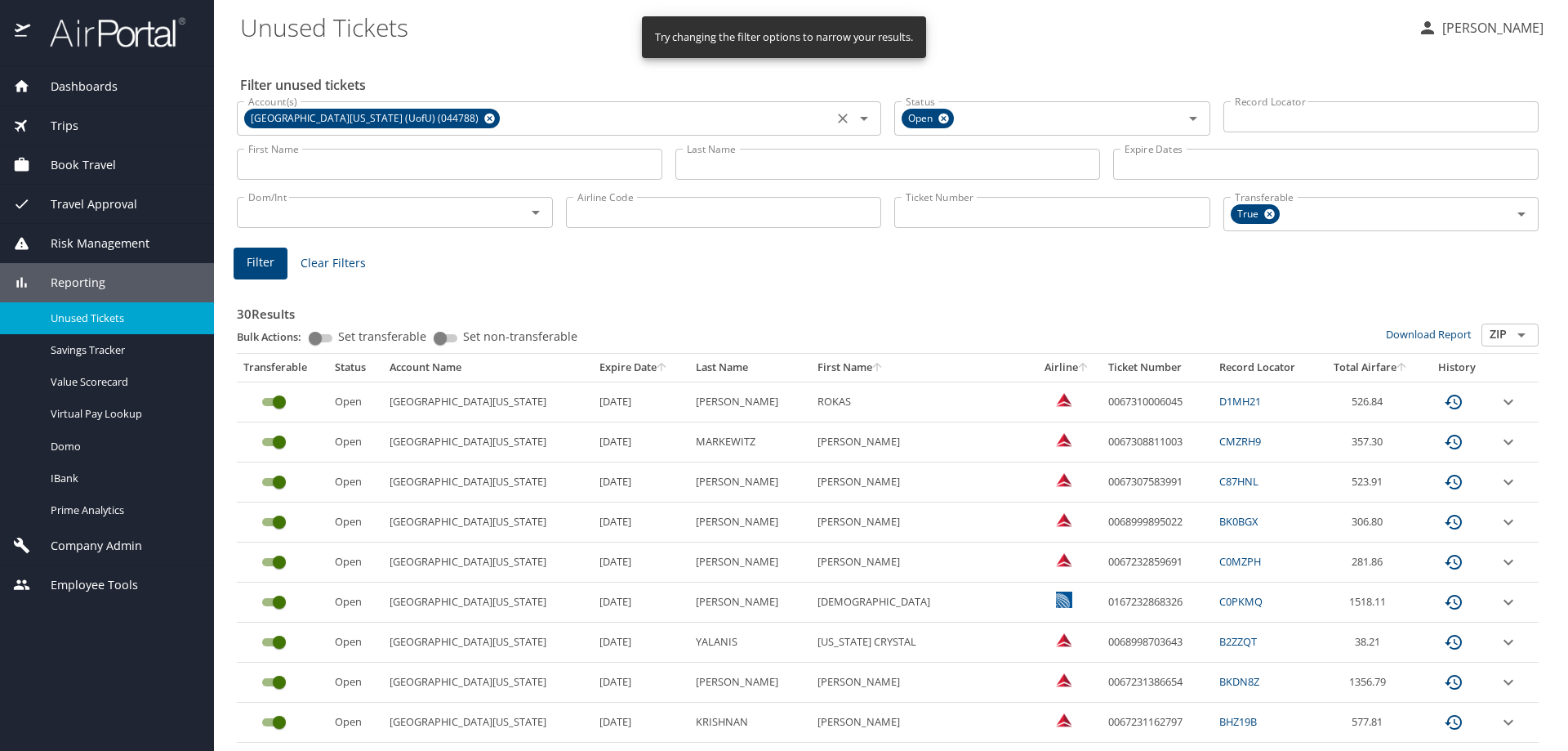
click at [655, 366] on icon "sort" at bounding box center [661, 366] width 13 height 13
click at [280, 525] on input "custom pagination table" at bounding box center [280, 521] width 59 height 20
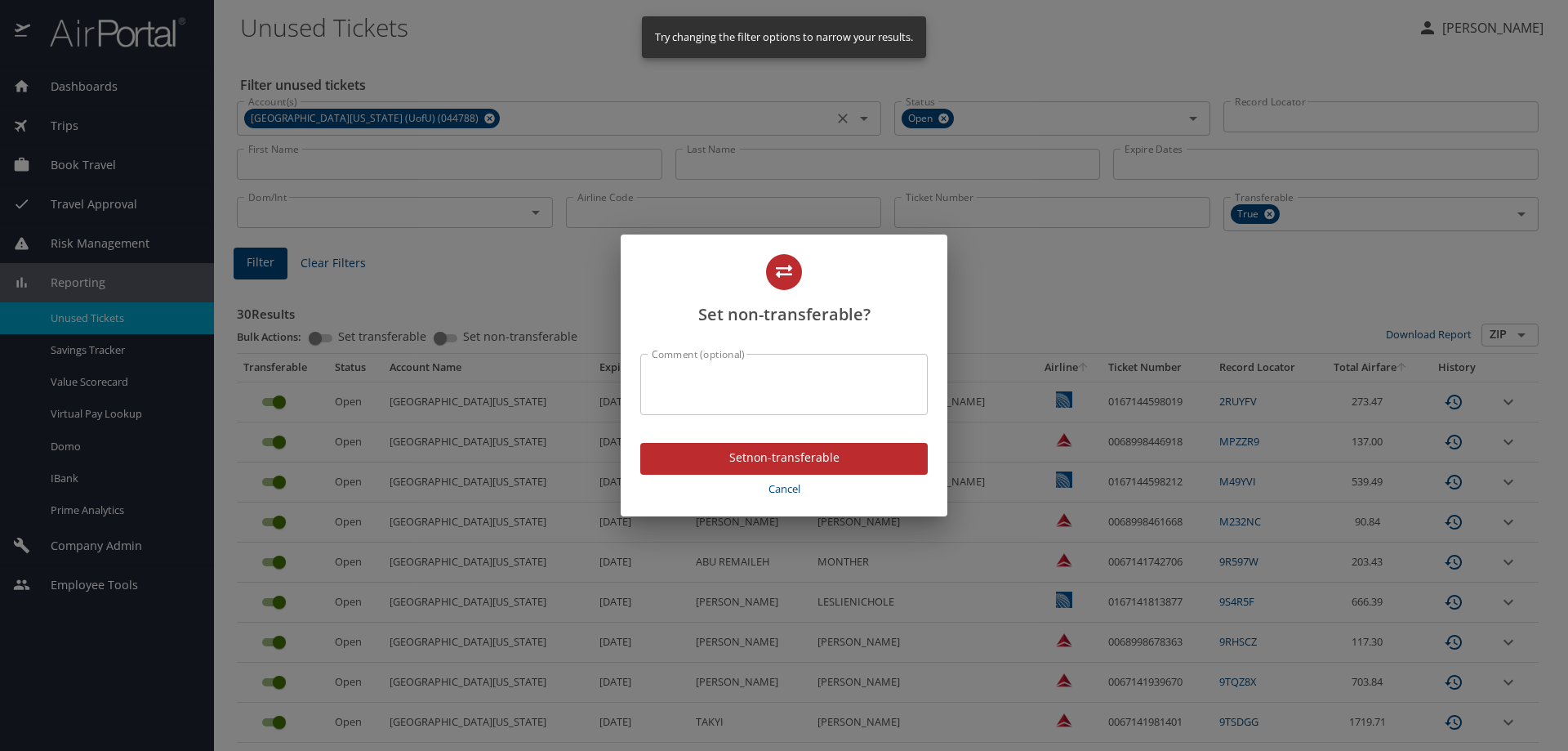
click at [719, 387] on textarea "Comment (optional)" at bounding box center [784, 385] width 265 height 31
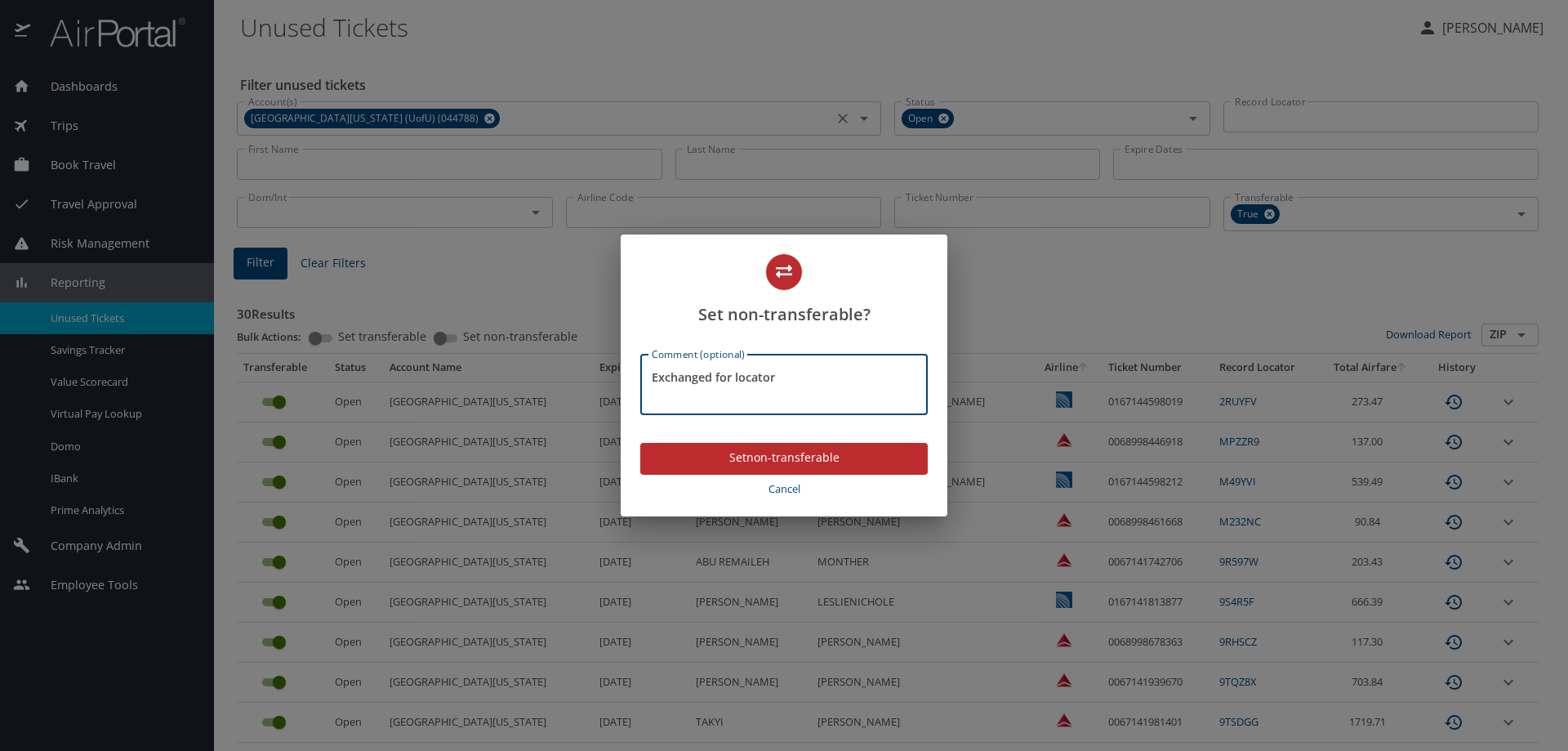
paste textarea "DJSDW5"
type textarea "Exchanged for locator DJSDW5"
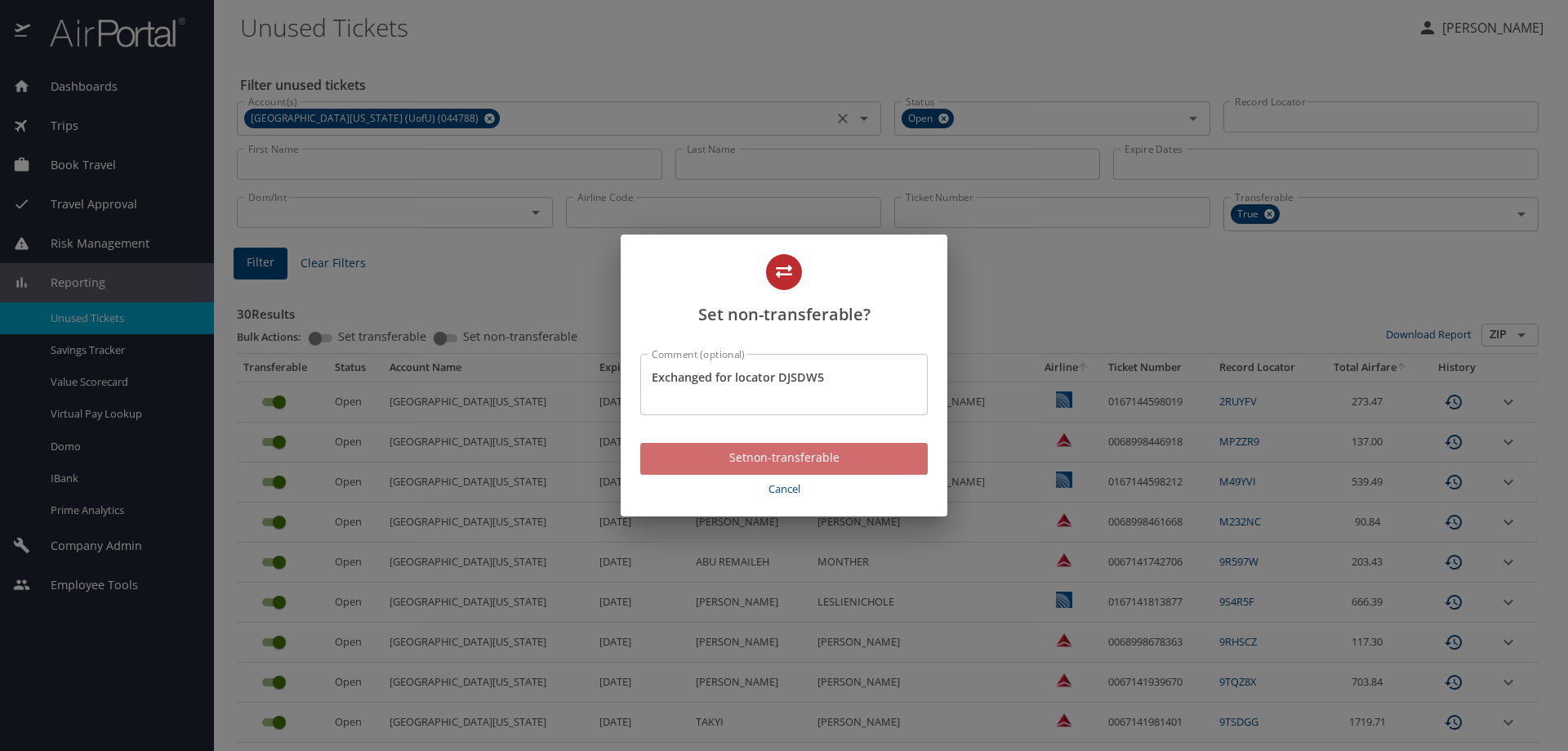
click at [728, 456] on span "Set non-transferable" at bounding box center [784, 458] width 261 height 21
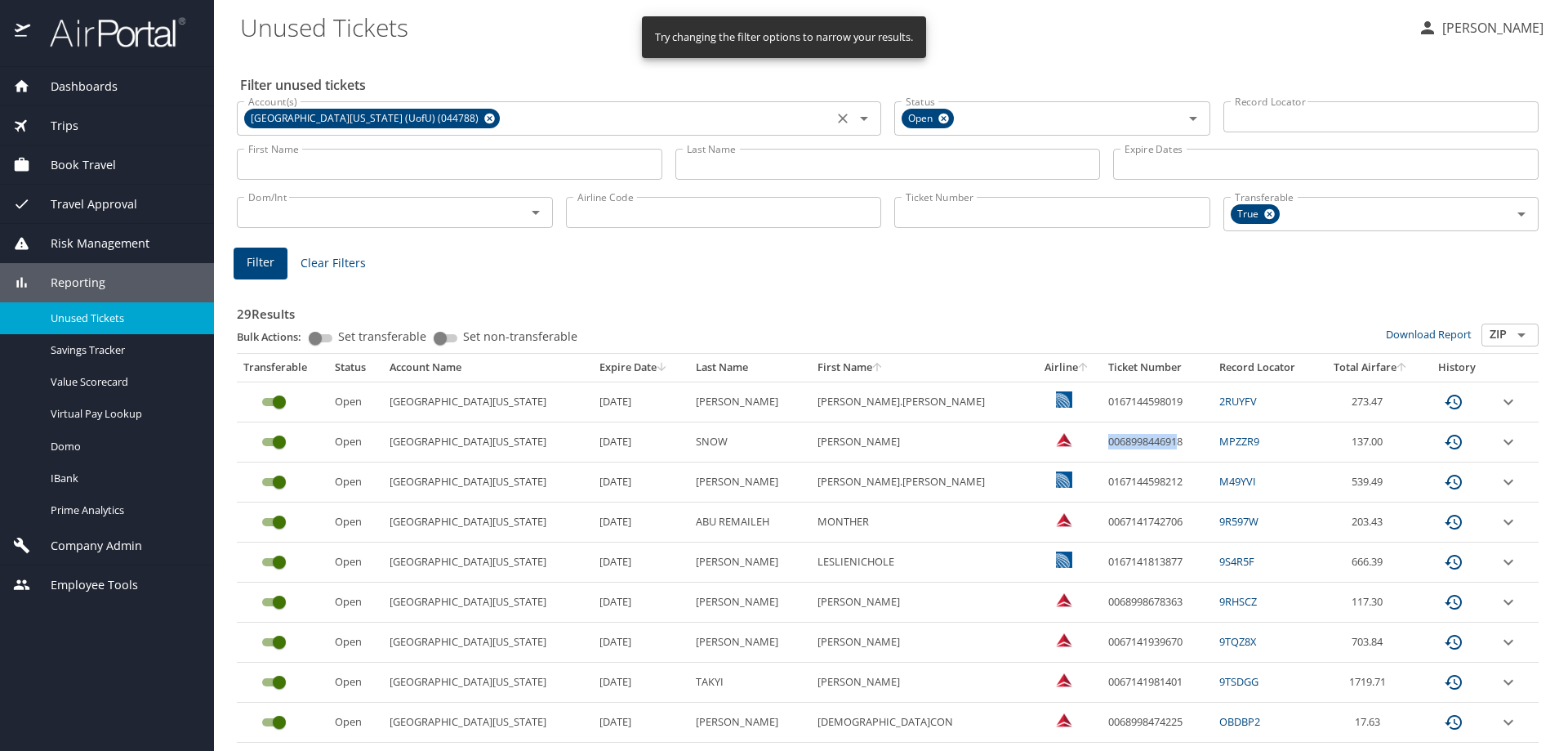
drag, startPoint x: 1066, startPoint y: 439, endPoint x: 1136, endPoint y: 437, distance: 70.0
click at [1136, 437] on td "0068998446918" at bounding box center [1157, 443] width 111 height 40
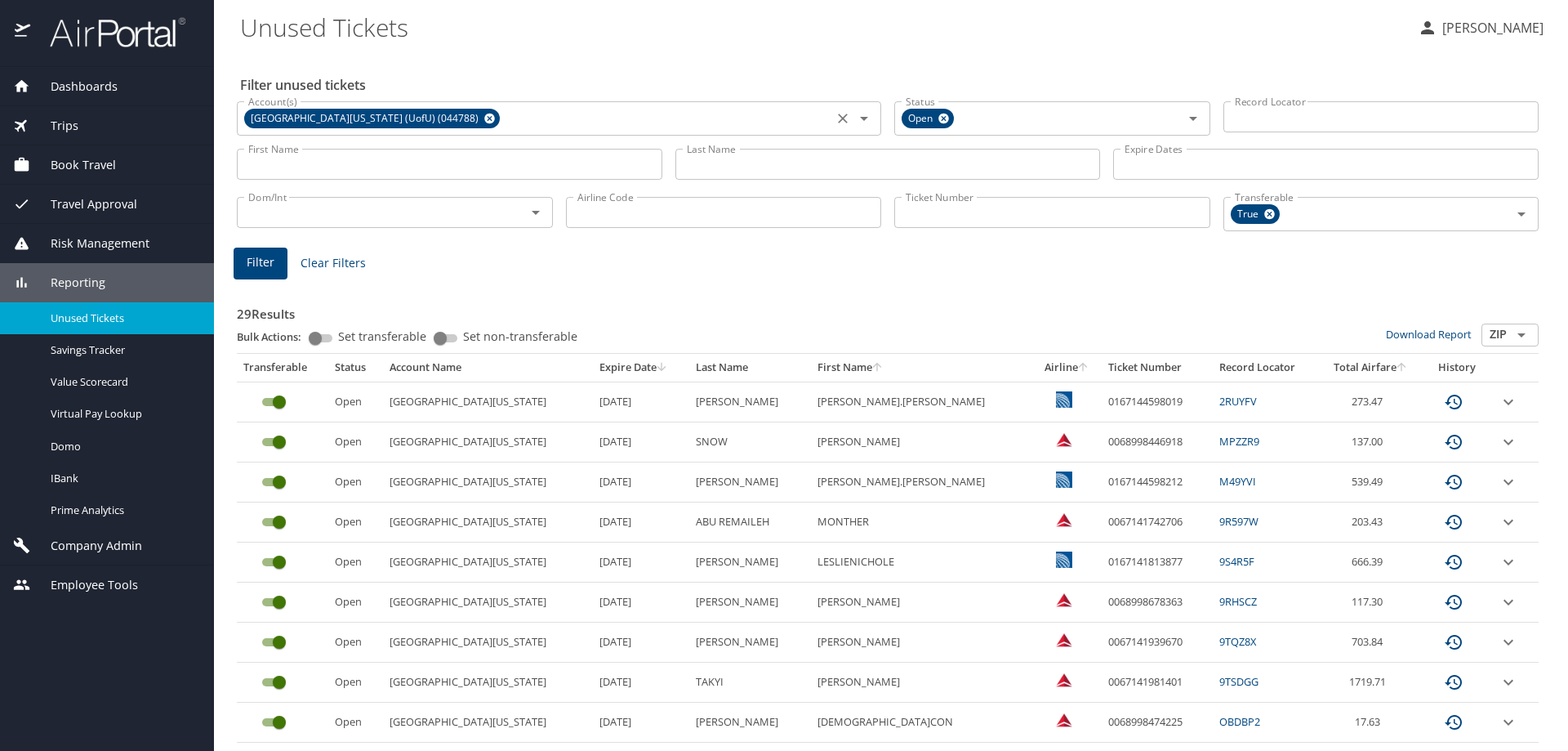
drag, startPoint x: 1061, startPoint y: 607, endPoint x: 1138, endPoint y: 601, distance: 77.2
click at [1138, 601] on td "0068998678363" at bounding box center [1157, 602] width 111 height 40
copy td "0068998678363"
click at [278, 605] on input "custom pagination table" at bounding box center [280, 602] width 59 height 20
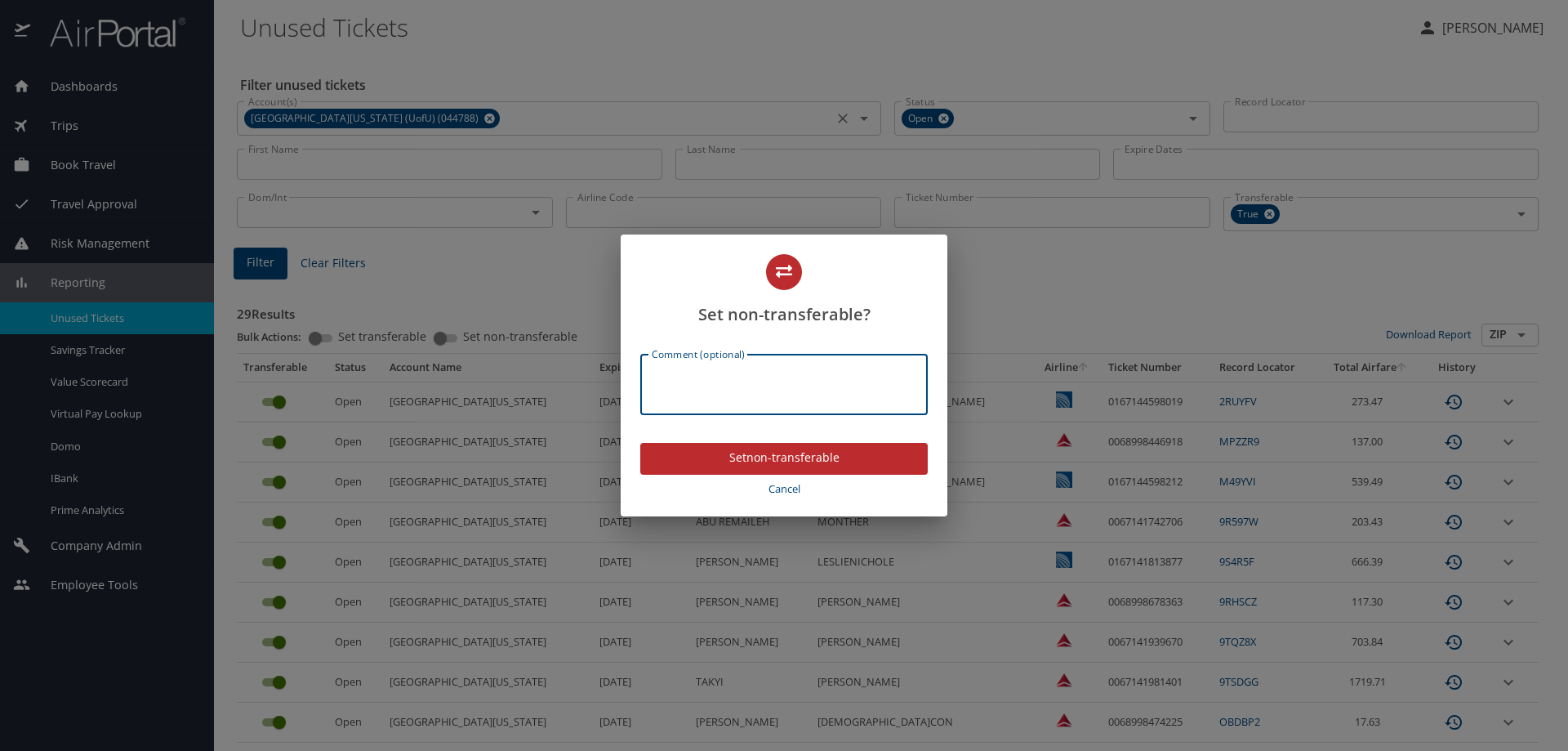
click at [701, 392] on textarea "Comment (optional)" at bounding box center [784, 385] width 265 height 31
type textarea "Exchanged [DATE] for locator DNTPYY"
click at [722, 458] on span "Set non-transferable" at bounding box center [784, 458] width 261 height 21
